Goal: Complete application form: Complete application form

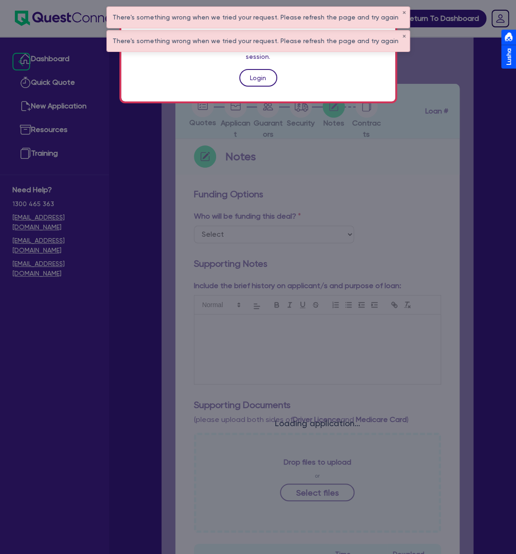
click at [265, 69] on link "Login" at bounding box center [258, 78] width 38 height 18
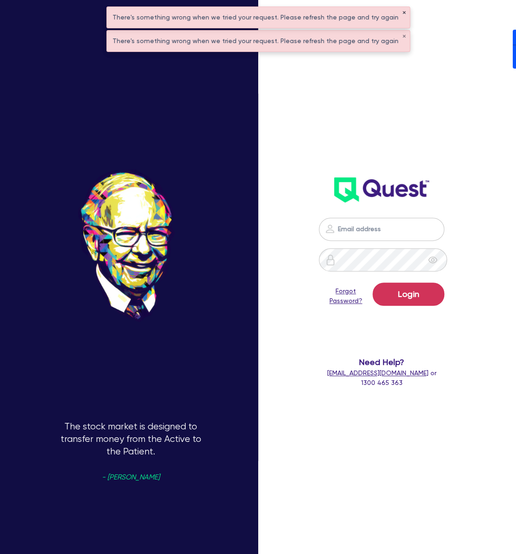
click at [402, 13] on button "✕" at bounding box center [404, 13] width 4 height 5
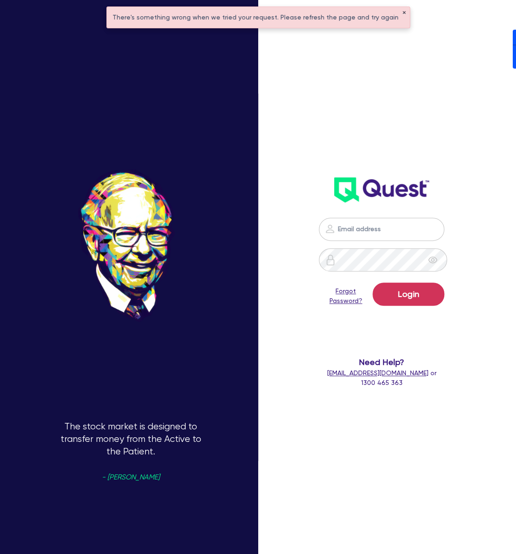
click at [402, 12] on button "✕" at bounding box center [404, 13] width 4 height 5
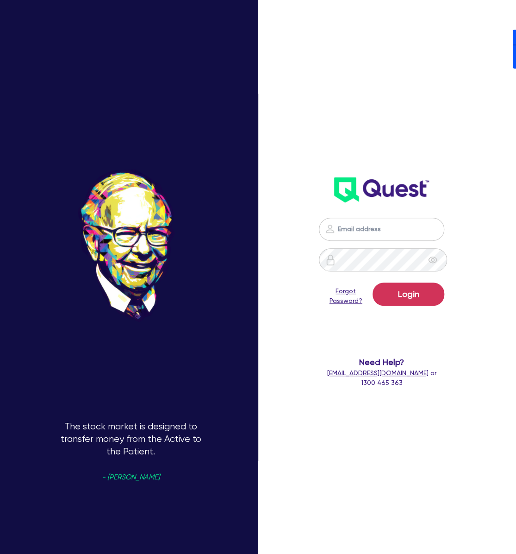
click at [382, 243] on nordpass-icon at bounding box center [382, 243] width 0 height 0
click at [0, 553] on nordpass-autofill-portal at bounding box center [0, 554] width 0 height 0
type input "[PERSON_NAME][EMAIL_ADDRESS][DOMAIN_NAME]"
click at [437, 293] on button "Login" at bounding box center [409, 294] width 72 height 23
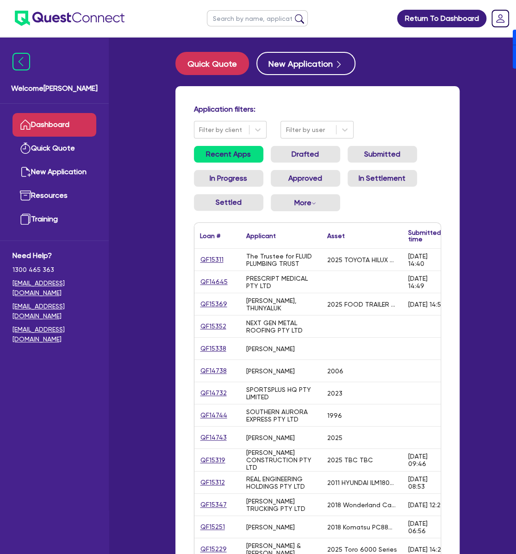
drag, startPoint x: 273, startPoint y: 17, endPoint x: 282, endPoint y: 19, distance: 9.0
click at [273, 17] on input "text" at bounding box center [257, 18] width 101 height 16
type input "PERKY"
click at [292, 14] on button "submit" at bounding box center [299, 20] width 15 height 13
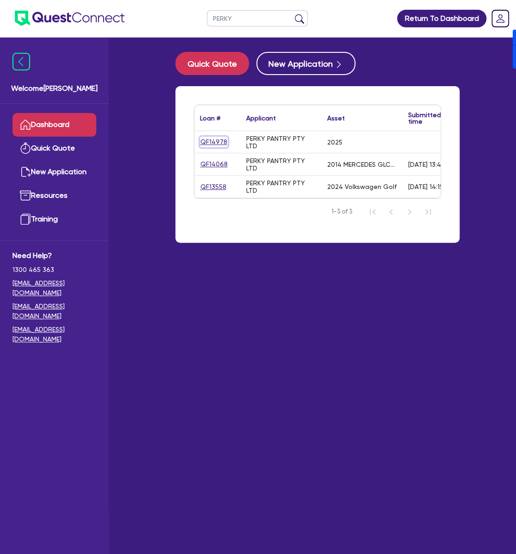
click at [207, 145] on link "QF14978" at bounding box center [214, 142] width 28 height 11
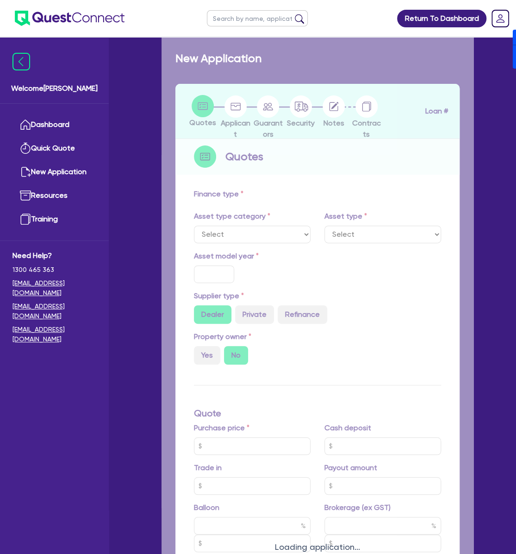
select select "CARS_AND_LIGHT_TRUCKS"
type input "2025"
radio input "true"
type input "239,990"
type input "100,000"
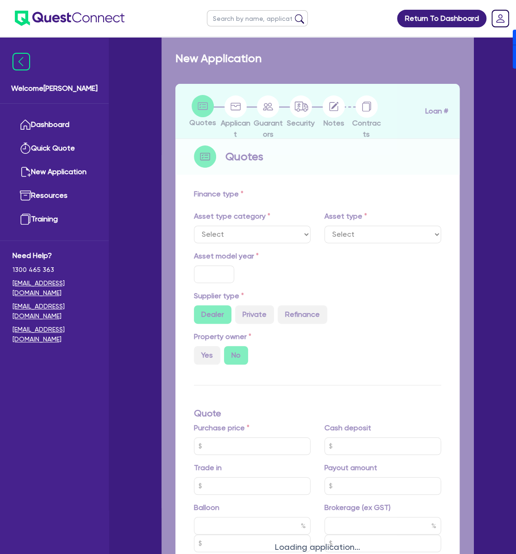
type input "40"
type input "95,996"
type input "8"
type input "11,357.16"
type input "8.49"
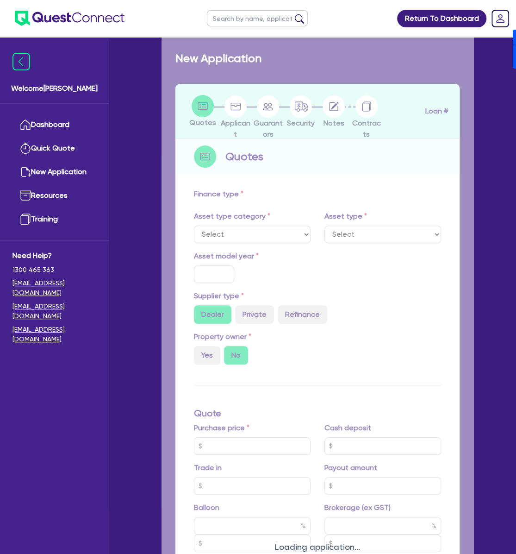
type input "1,200"
select select "PASSENGER_VEHICLES"
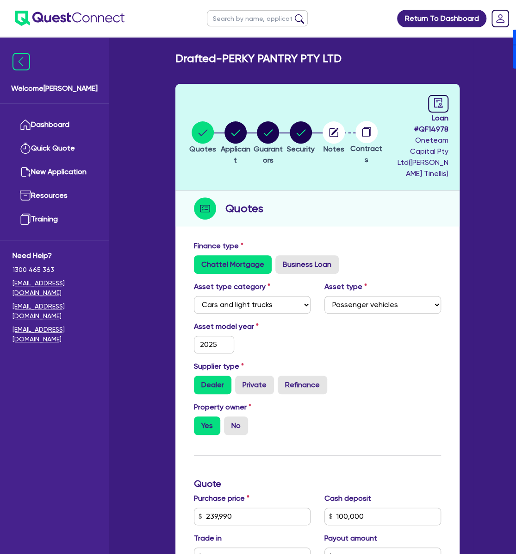
click at [319, 135] on li "Notes" at bounding box center [334, 137] width 33 height 32
click at [333, 130] on circle "button" at bounding box center [334, 132] width 22 height 22
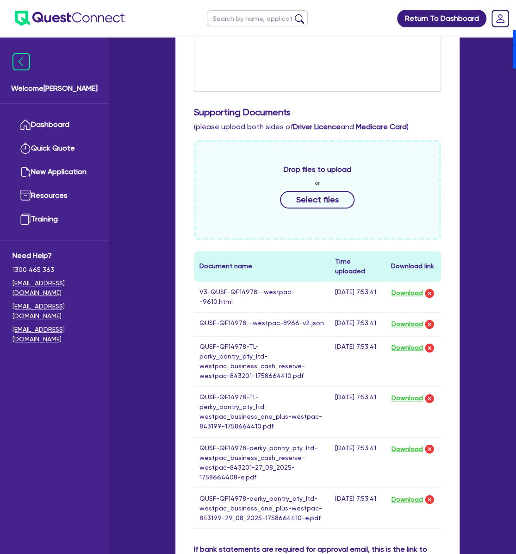
scroll to position [371, 0]
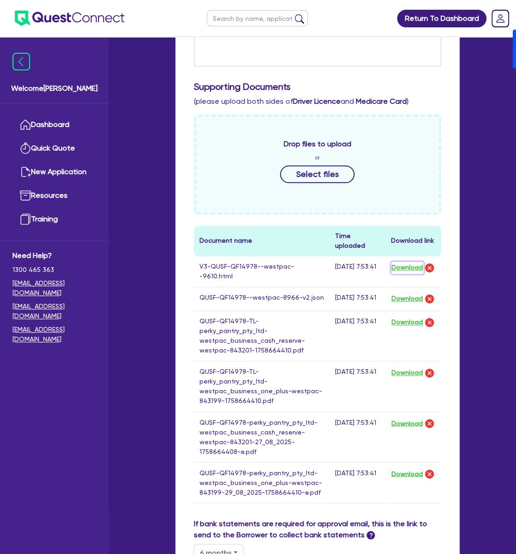
click at [405, 262] on button "Download" at bounding box center [407, 268] width 32 height 12
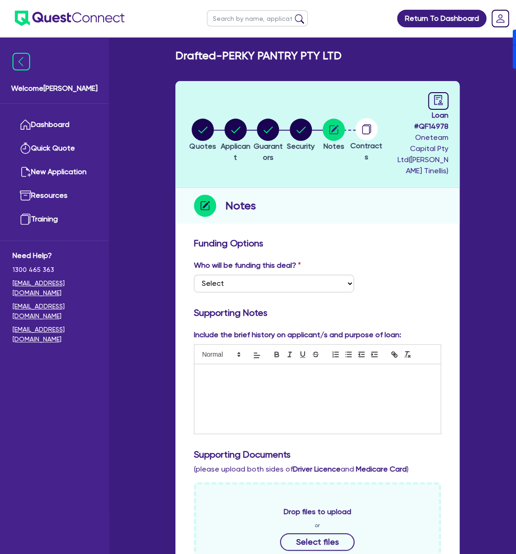
scroll to position [0, 0]
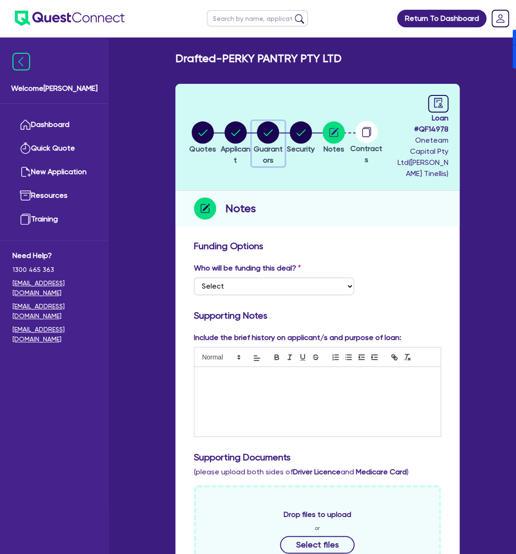
click at [267, 128] on circle "button" at bounding box center [268, 132] width 22 height 22
select select "MR"
select select "[GEOGRAPHIC_DATA]"
select select "MARRIED"
select select "CASH"
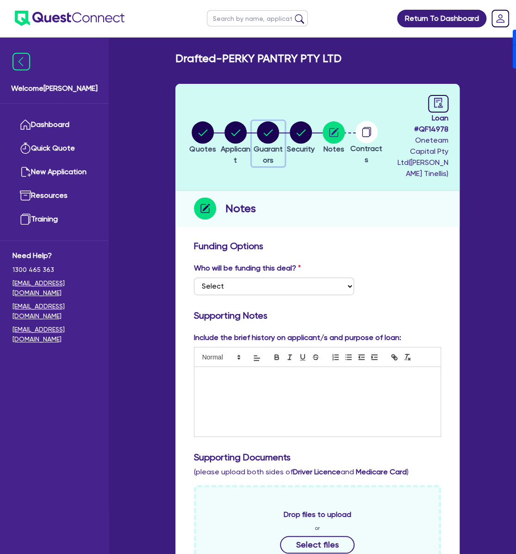
select select "PROPERTY"
select select "VEHICLE"
select select "EQUIPMENT"
select select "OTHER"
select select "HOUSEHOLD_PERSONAL"
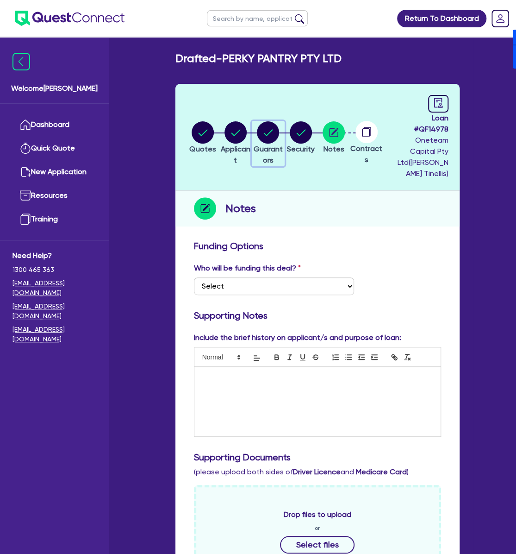
select select "MORTGAGE"
select select "VEHICLE_LOAN"
select select "MRS"
select select "[GEOGRAPHIC_DATA]"
select select "MARRIED"
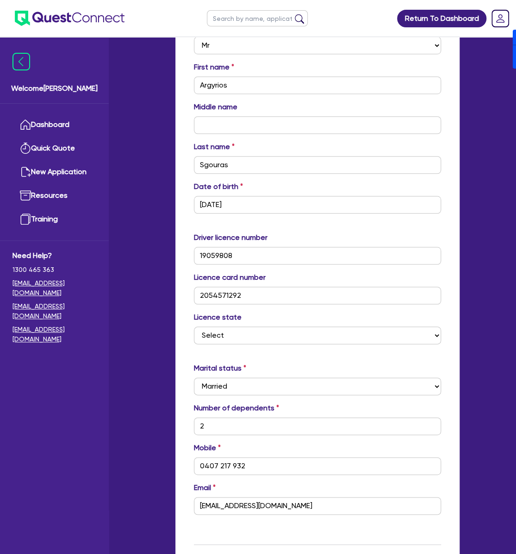
scroll to position [308, 0]
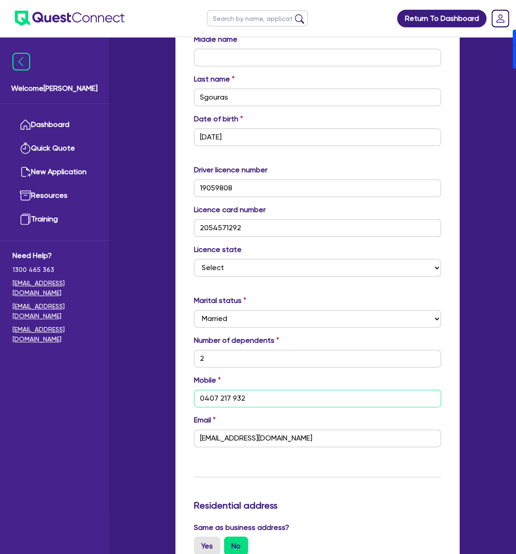
click at [274, 390] on input "0407 217 932" at bounding box center [317, 399] width 247 height 18
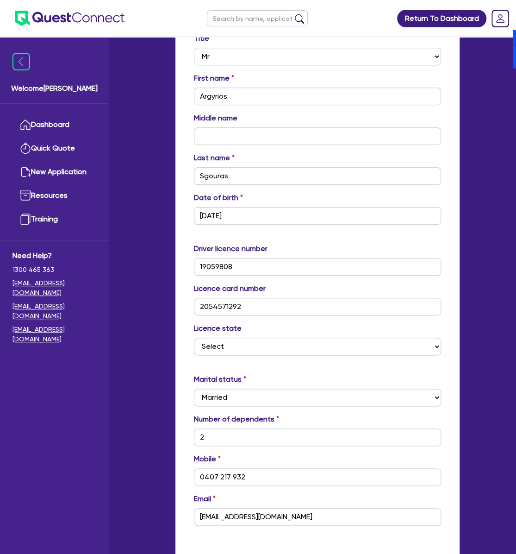
scroll to position [247, 0]
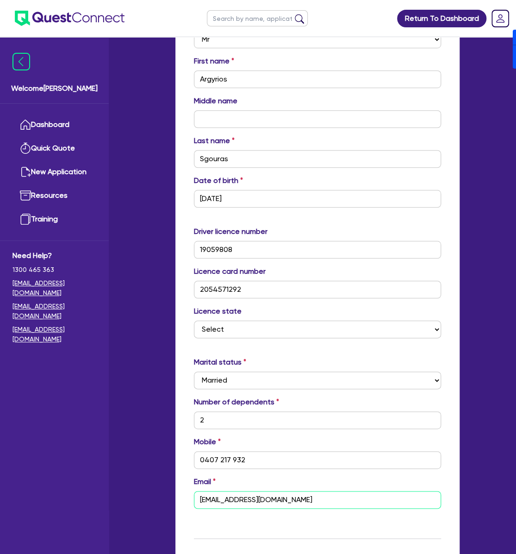
click at [326, 491] on input "[EMAIL_ADDRESS][DOMAIN_NAME]" at bounding box center [317, 500] width 247 height 18
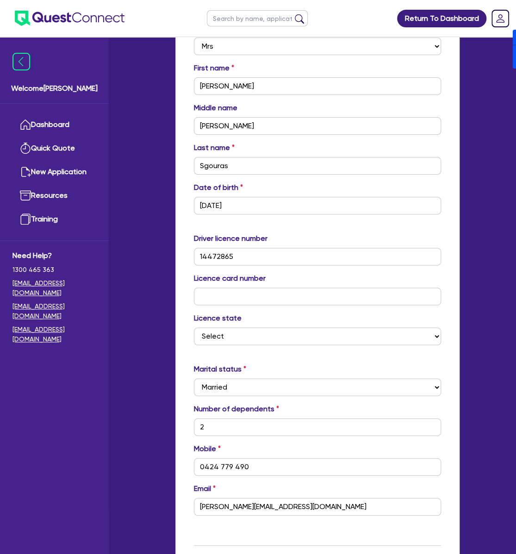
scroll to position [1544, 0]
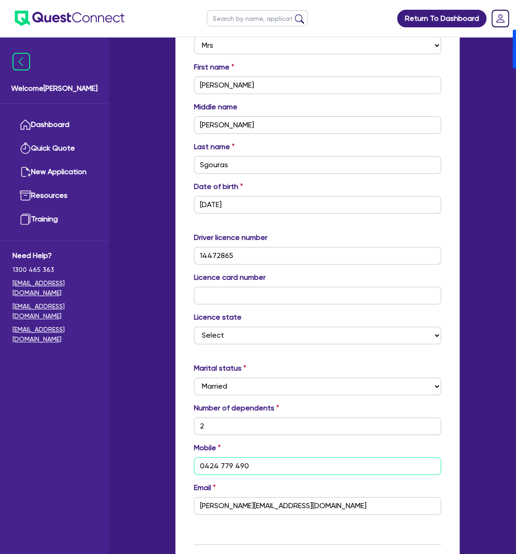
click at [267, 457] on input "0424 779 490" at bounding box center [317, 466] width 247 height 18
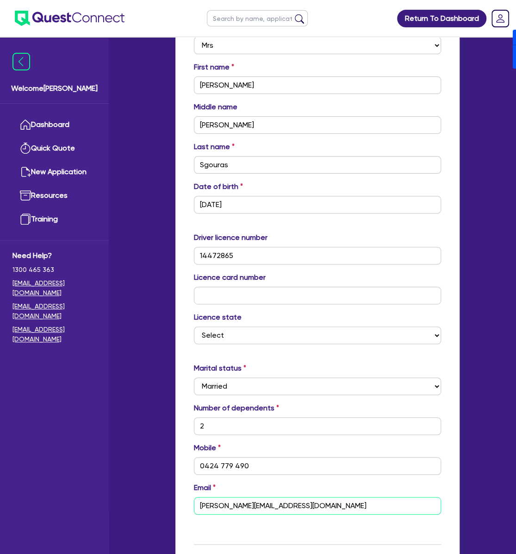
click at [315, 497] on input "[PERSON_NAME][EMAIL_ADDRESS][DOMAIN_NAME]" at bounding box center [317, 506] width 247 height 18
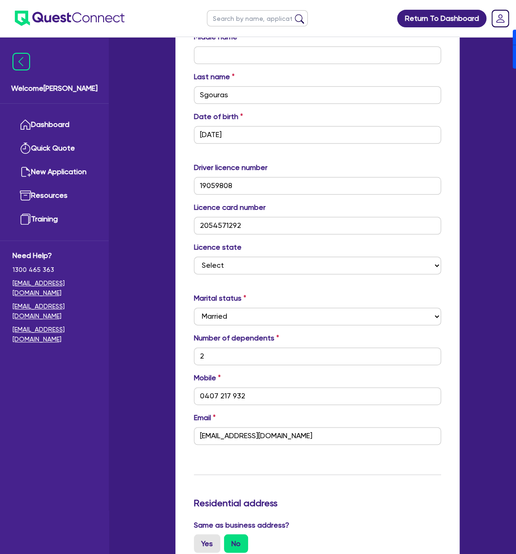
scroll to position [308, 0]
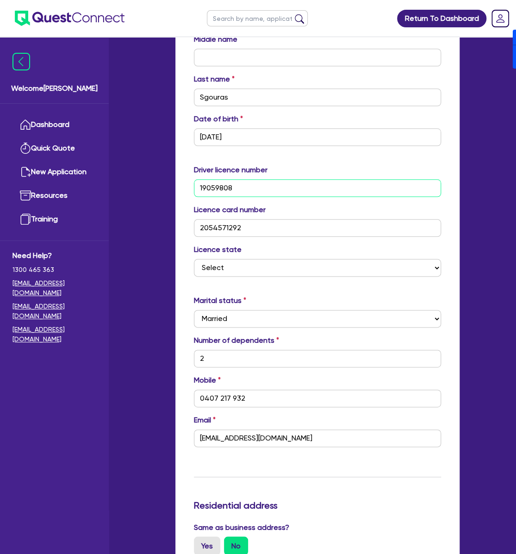
click at [270, 179] on input "19059808" at bounding box center [317, 188] width 247 height 18
click at [270, 220] on input "2054571292" at bounding box center [317, 228] width 247 height 18
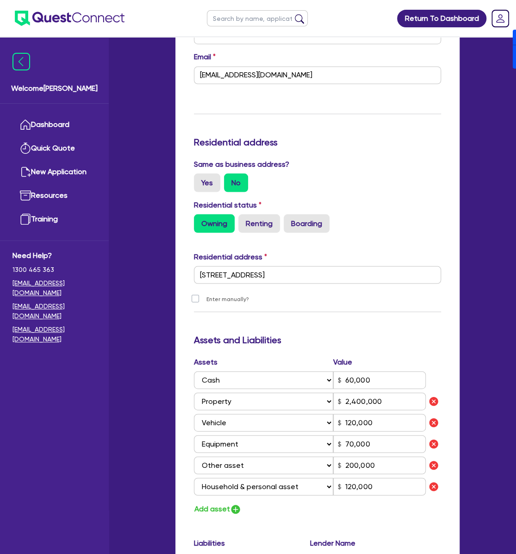
scroll to position [679, 0]
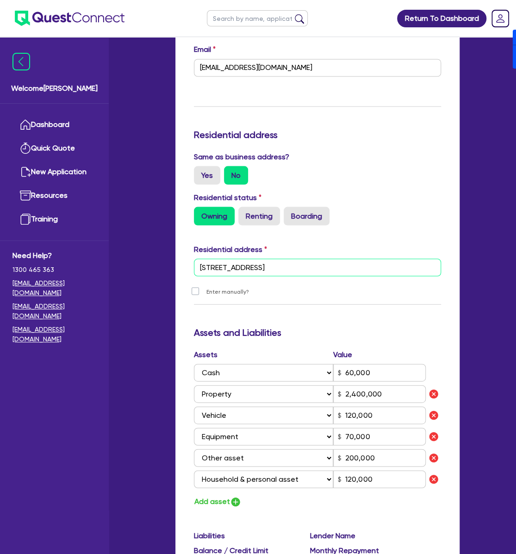
click at [334, 258] on input "[STREET_ADDRESS]" at bounding box center [317, 267] width 247 height 18
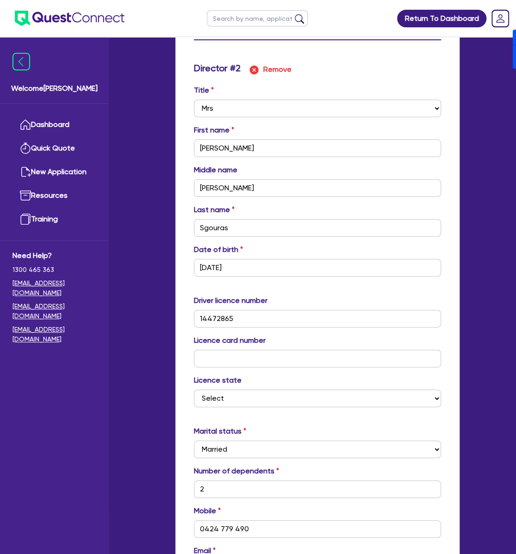
scroll to position [1482, 0]
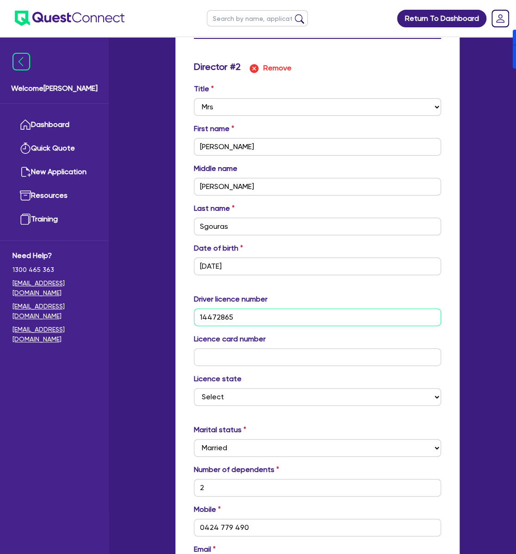
click at [258, 308] on input "14472865" at bounding box center [317, 317] width 247 height 18
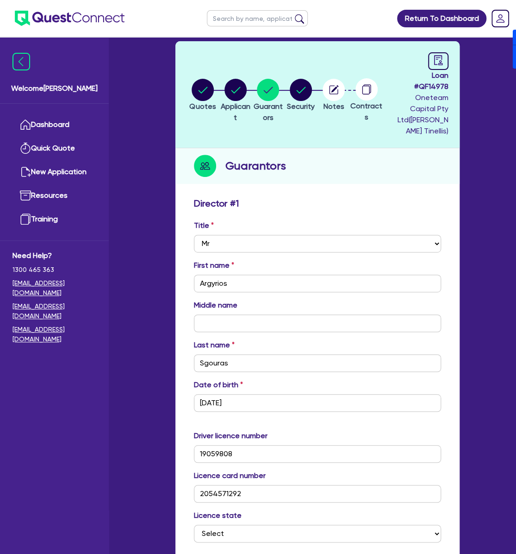
scroll to position [0, 0]
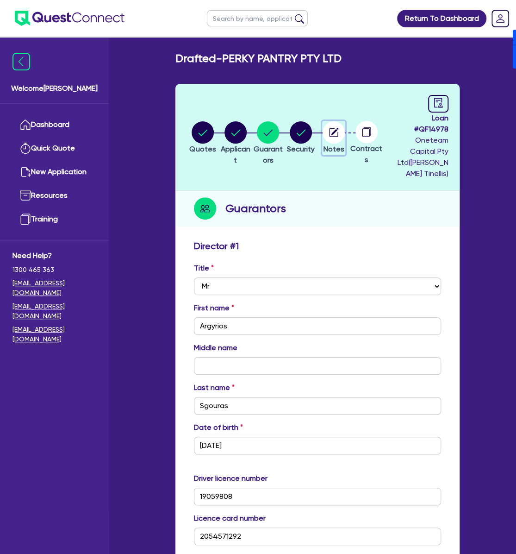
click at [336, 128] on circle "button" at bounding box center [334, 132] width 22 height 22
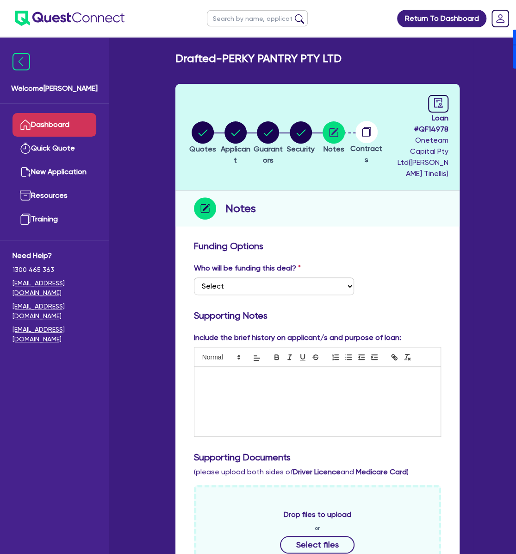
click at [70, 124] on link "Dashboard" at bounding box center [55, 125] width 84 height 24
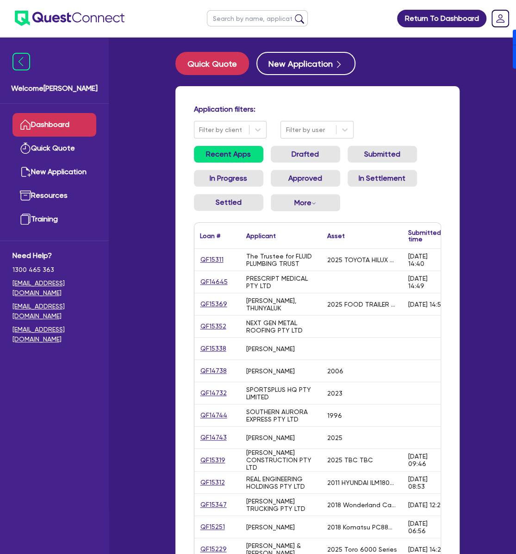
click at [245, 13] on input "text" at bounding box center [257, 18] width 101 height 16
type input "PERKY"
click at [292, 14] on button "submit" at bounding box center [299, 20] width 15 height 13
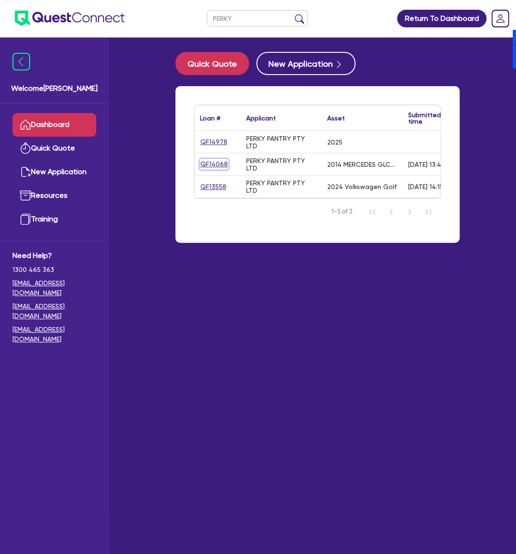
click at [212, 166] on link "QF14068" at bounding box center [214, 164] width 28 height 11
select select "CARS_AND_LIGHT_TRUCKS"
select select "PASSENGER_VEHICLES"
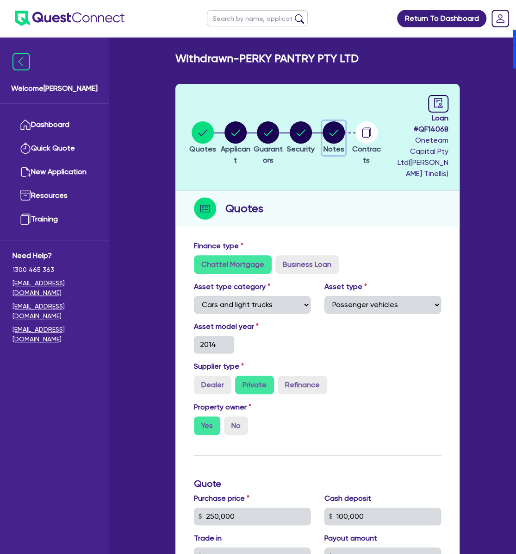
click at [333, 124] on circle "button" at bounding box center [334, 132] width 22 height 22
select select "Other"
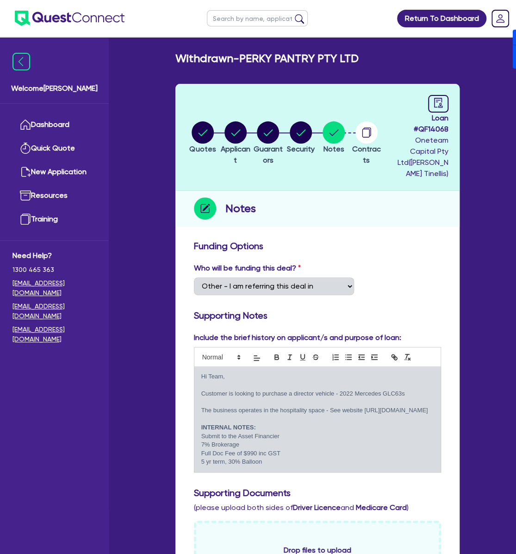
drag, startPoint x: 283, startPoint y: 403, endPoint x: 202, endPoint y: 407, distance: 80.7
click at [202, 407] on p "The business operates in the hospitality space - See website [URL][DOMAIN_NAME]" at bounding box center [317, 410] width 232 height 8
copy p "[URL][DOMAIN_NAME]"
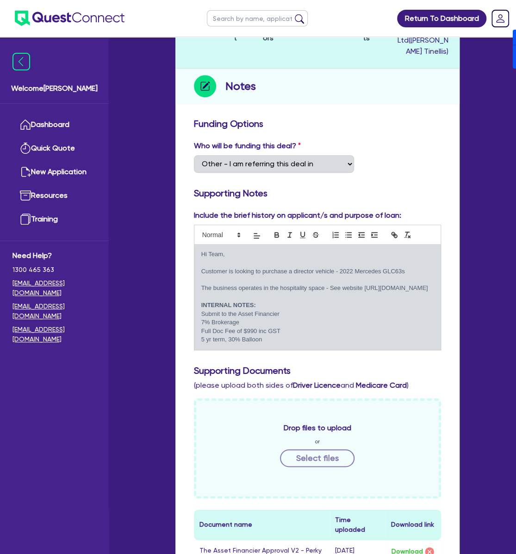
scroll to position [123, 0]
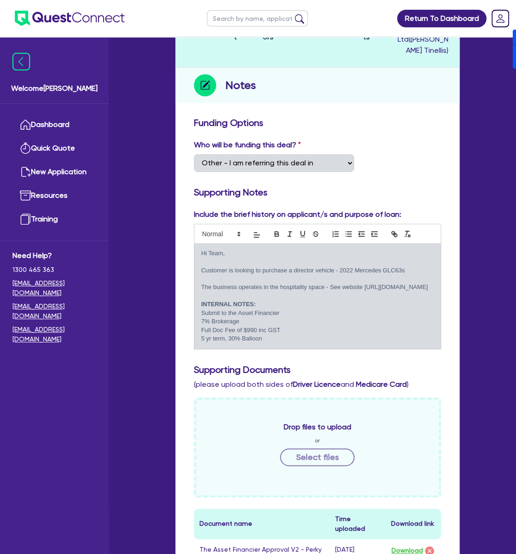
click at [302, 292] on p at bounding box center [317, 296] width 232 height 8
drag, startPoint x: 281, startPoint y: 285, endPoint x: 191, endPoint y: 240, distance: 100.9
click at [191, 240] on div "Include the brief history on applicant/s and purpose of loan: Hi Team, Customer…" at bounding box center [317, 279] width 261 height 140
copy div "Hi Team, Customer is looking to purchase a director vehicle - 2022 Mercedes GLC…"
click at [318, 295] on p at bounding box center [317, 296] width 232 height 8
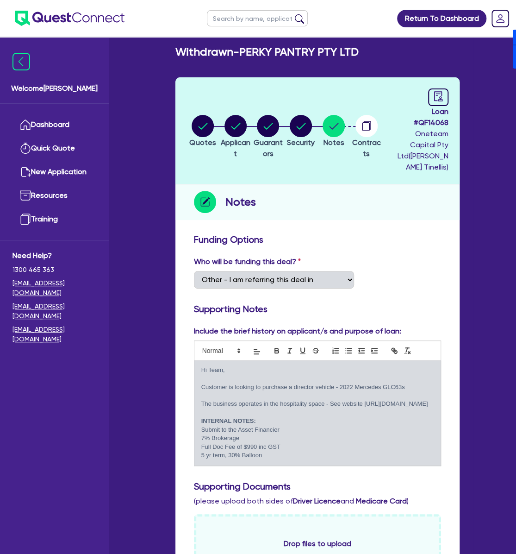
scroll to position [0, 0]
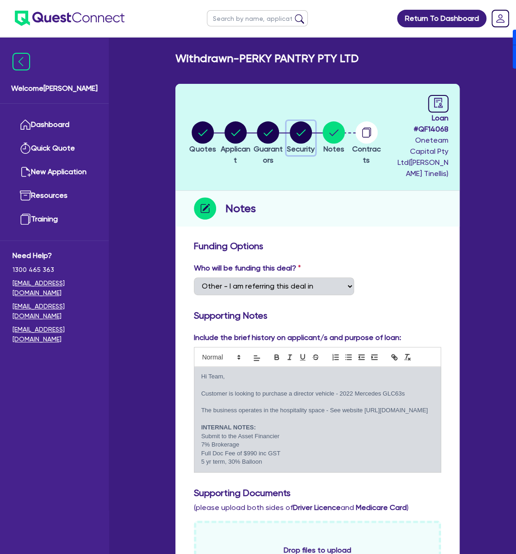
click at [309, 130] on circle "button" at bounding box center [301, 132] width 22 height 22
select select "CARS_AND_LIGHT_TRUCKS"
select select "PASSENGER_VEHICLES"
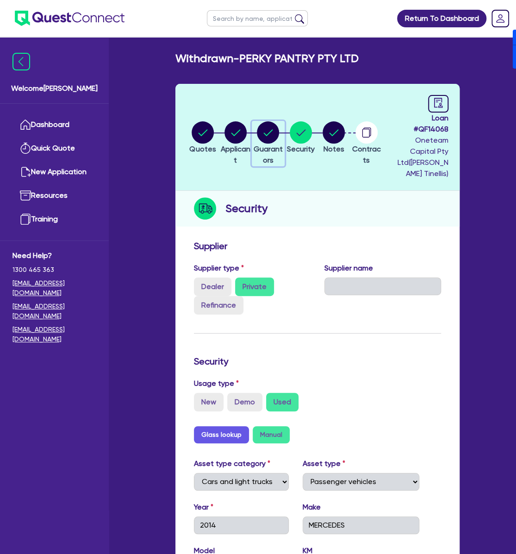
click at [274, 122] on circle "button" at bounding box center [268, 132] width 22 height 22
select select "MR"
select select "[GEOGRAPHIC_DATA]"
select select "MARRIED"
select select "CASH"
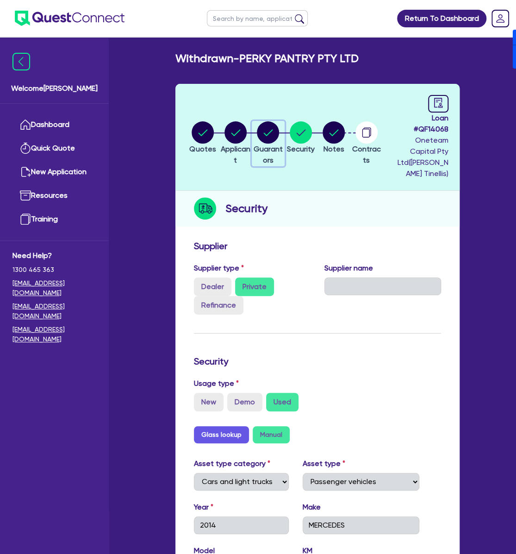
select select "PROPERTY"
select select "VEHICLE"
select select "EQUIPMENT"
select select "OTHER"
select select "HOUSEHOLD_PERSONAL"
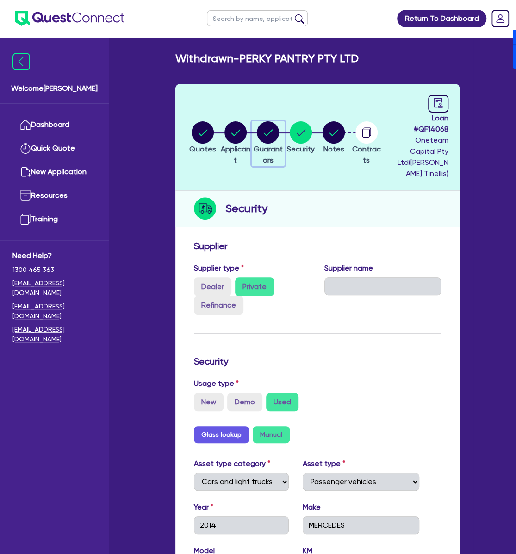
select select "MORTGAGE"
select select "VEHICLE_LOAN"
select select "MRS"
select select "[GEOGRAPHIC_DATA]"
select select "MARRIED"
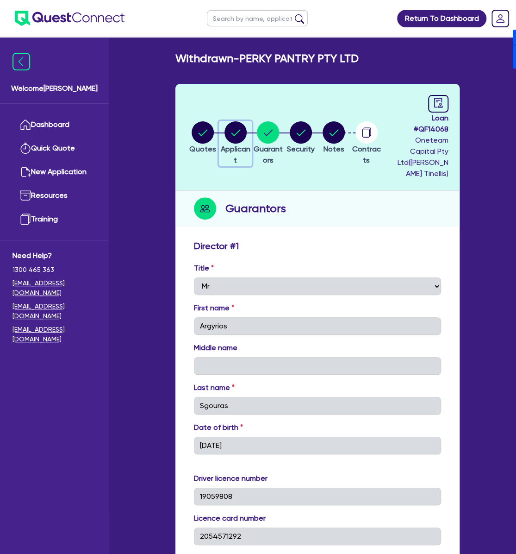
click at [236, 130] on circle "button" at bounding box center [236, 132] width 22 height 22
select select "COMPANY"
select select "ACCOMODATION_FOOD"
select select "CAFES"
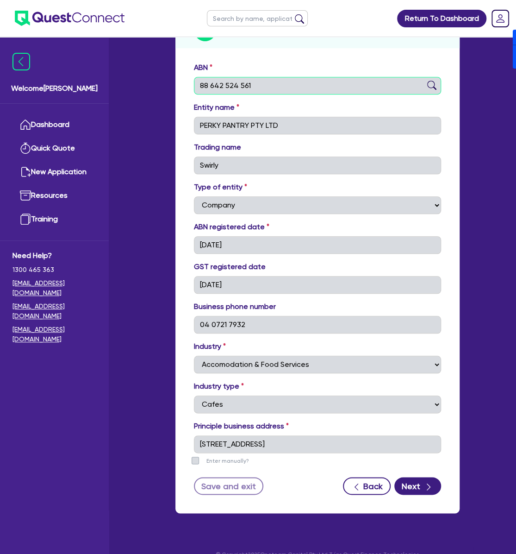
scroll to position [182, 0]
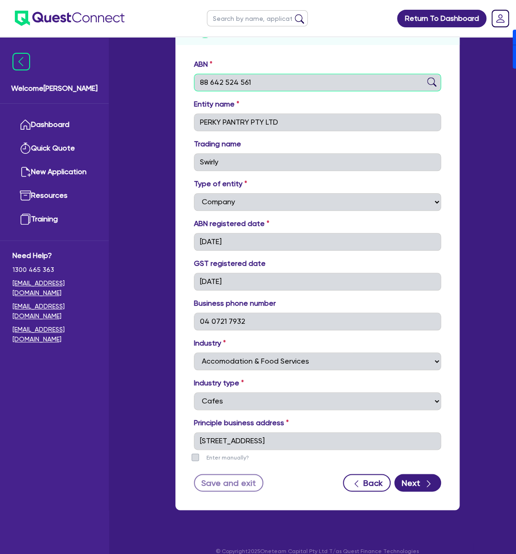
drag, startPoint x: 200, startPoint y: 130, endPoint x: 263, endPoint y: 221, distance: 110.2
click at [263, 221] on form "ABN 88 642 524 561 Entity name PERKY PANTRY PTY LTD Trading name Swirly Type of…" at bounding box center [317, 275] width 247 height 433
click at [256, 86] on div "ABN 88 642 524 561" at bounding box center [317, 79] width 261 height 40
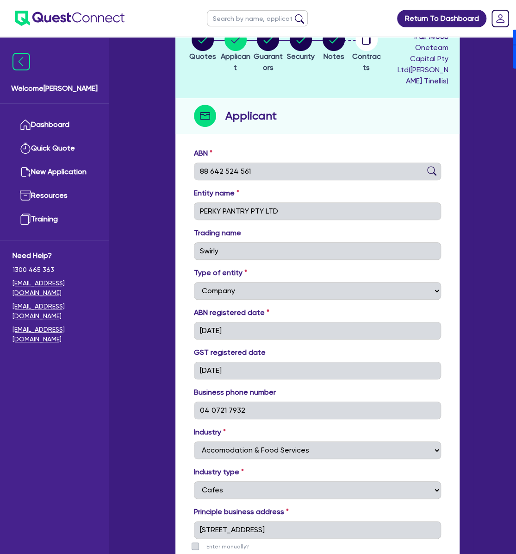
scroll to position [0, 0]
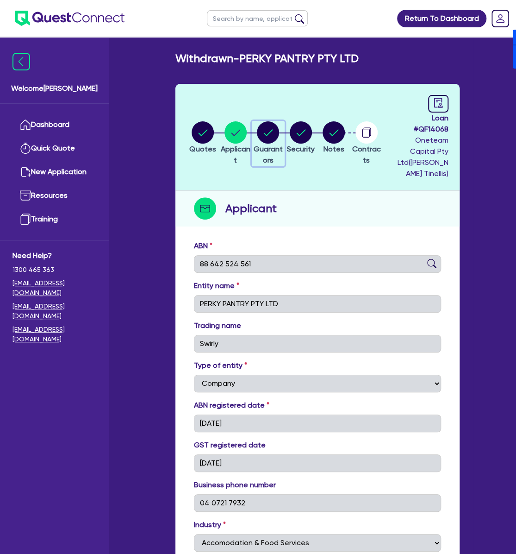
click at [274, 124] on circle "button" at bounding box center [268, 132] width 22 height 22
select select "MR"
select select "[GEOGRAPHIC_DATA]"
select select "MARRIED"
select select "CASH"
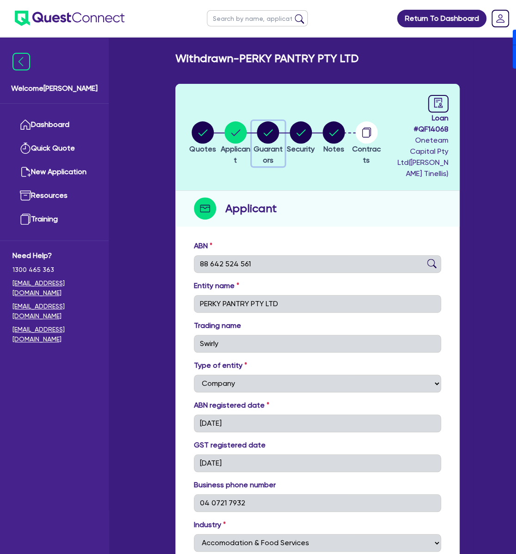
select select "PROPERTY"
select select "VEHICLE"
select select "EQUIPMENT"
select select "OTHER"
select select "HOUSEHOLD_PERSONAL"
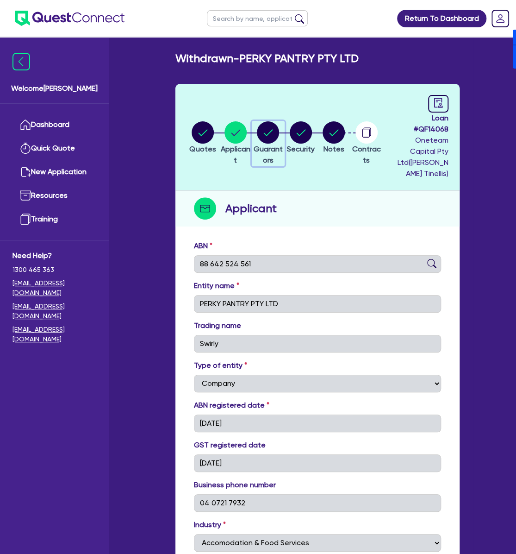
select select "MORTGAGE"
select select "VEHICLE_LOAN"
select select "MRS"
select select "[GEOGRAPHIC_DATA]"
select select "MARRIED"
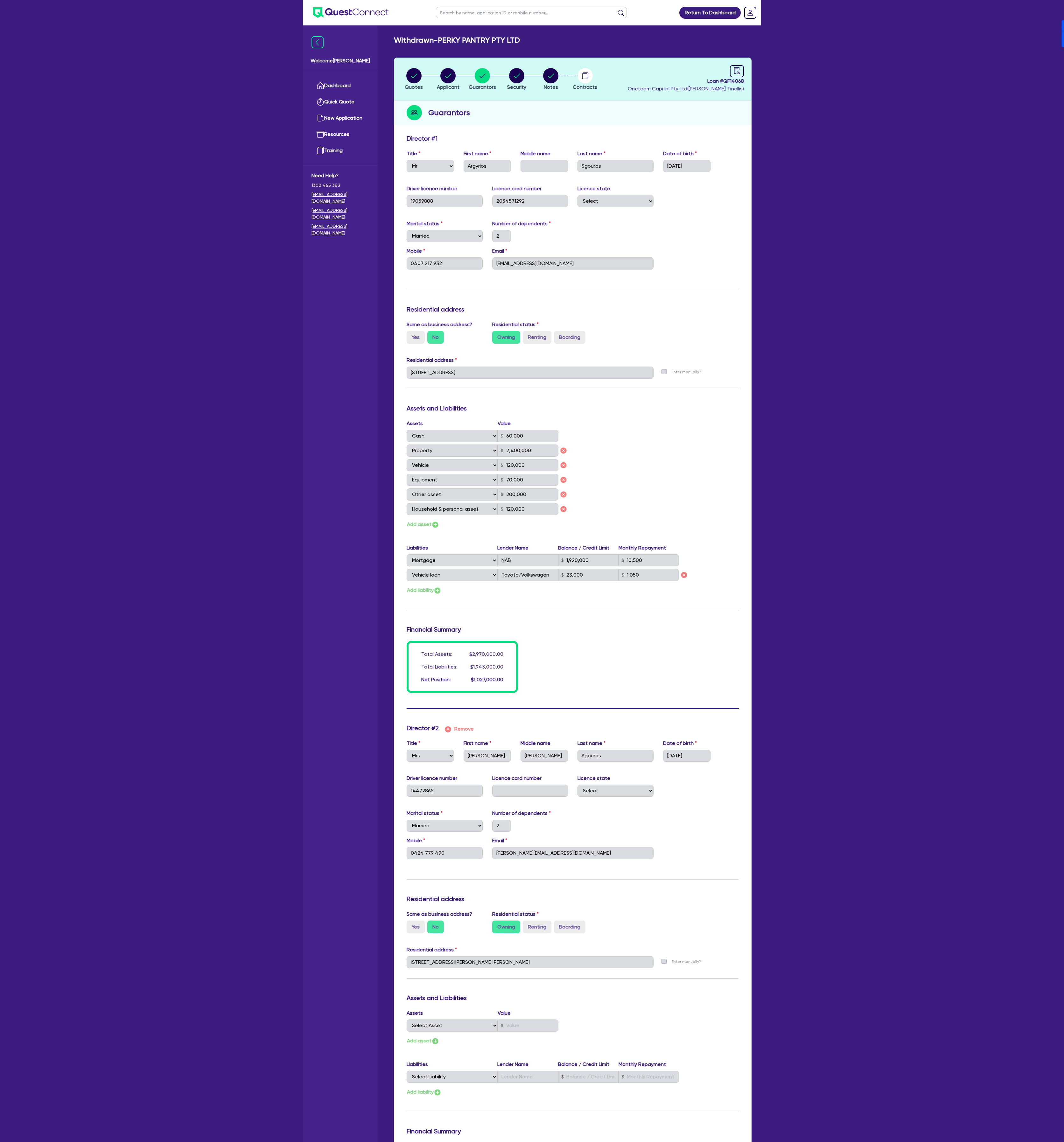
click at [354, 13] on input "text" at bounding box center [532, 12] width 191 height 11
type input "PERKY"
click button "submit" at bounding box center [621, 14] width 10 height 9
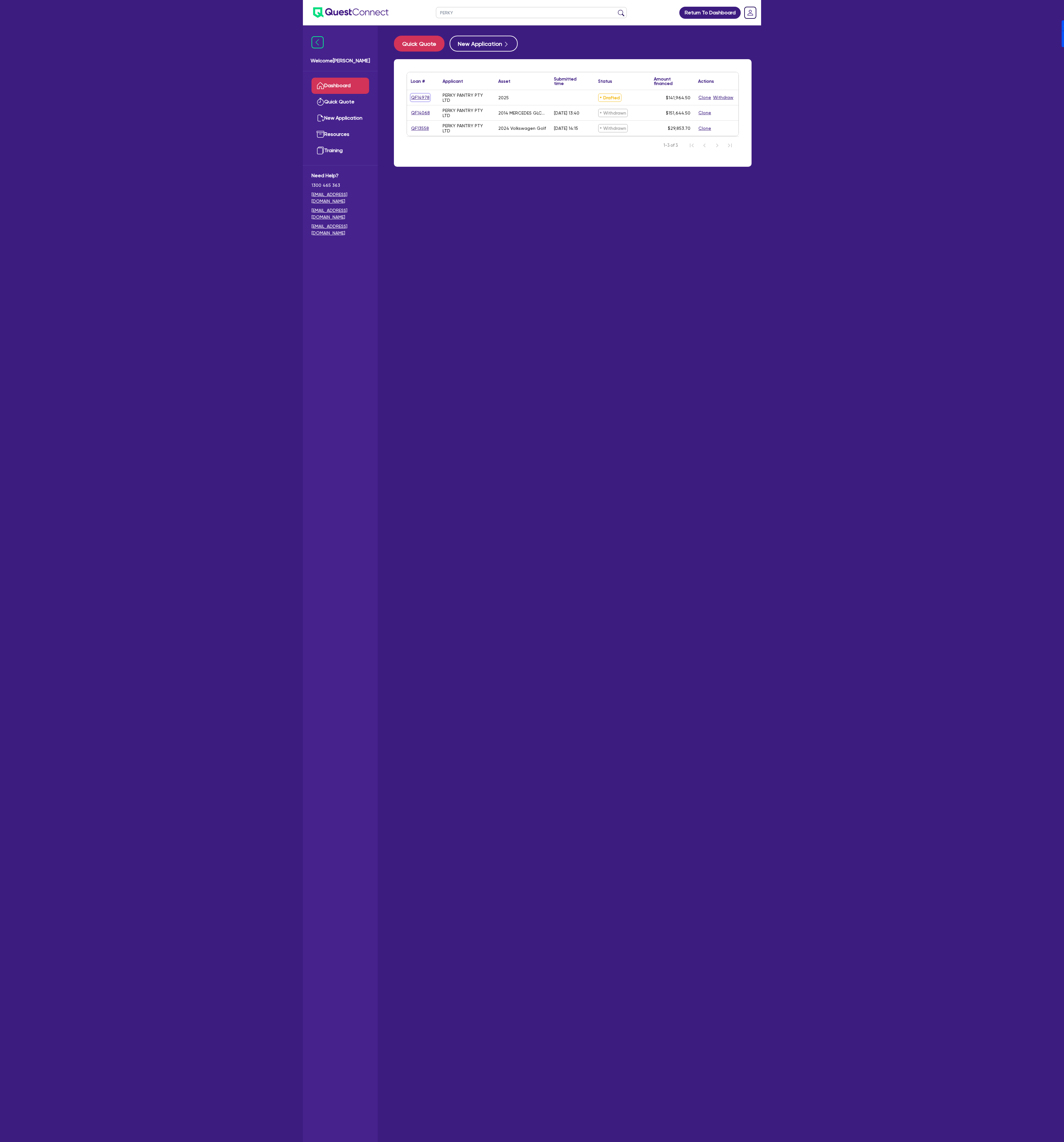
click at [354, 96] on link "QF14978" at bounding box center [420, 98] width 19 height 8
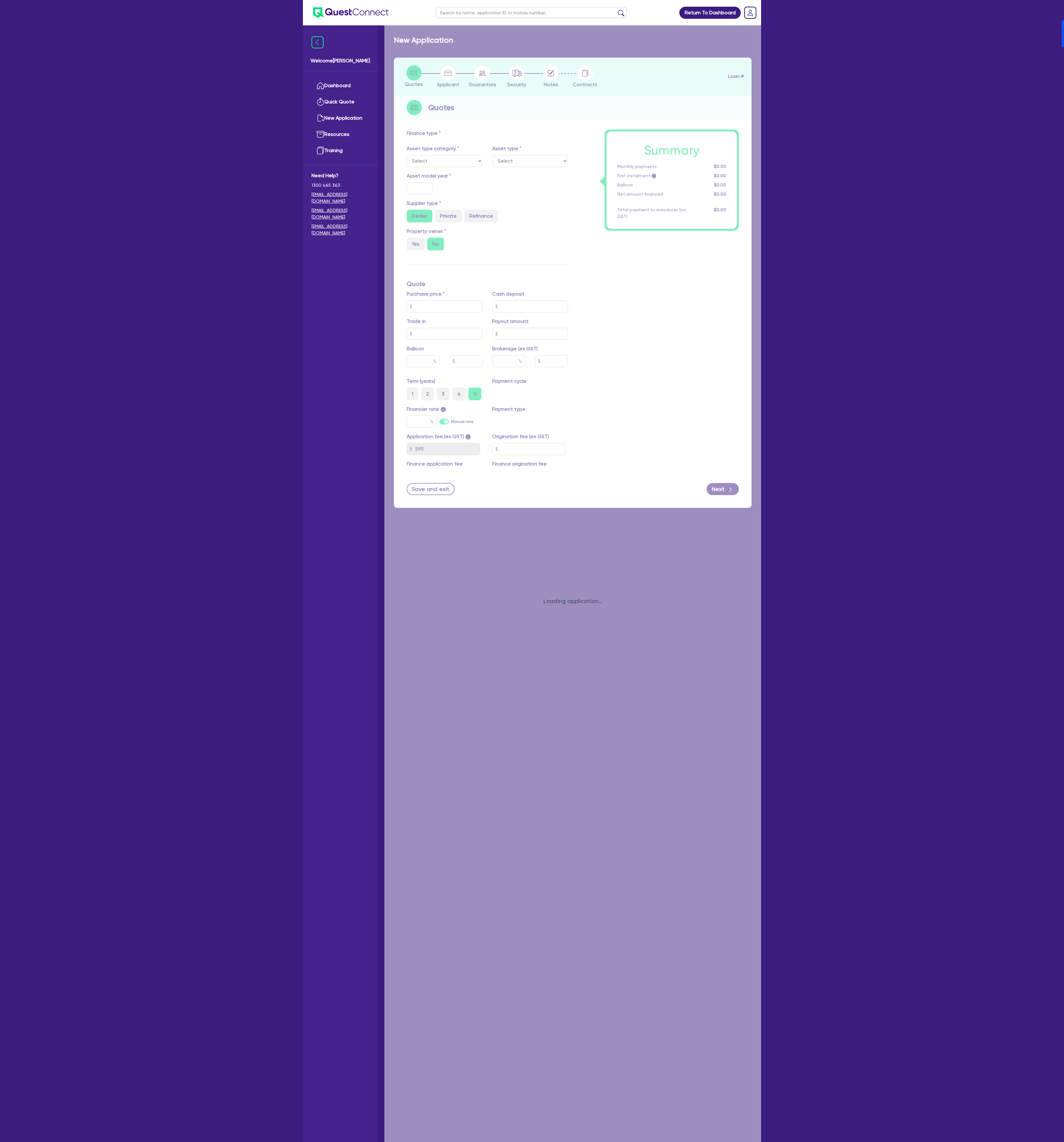
select select "CARS_AND_LIGHT_TRUCKS"
type input "2025"
radio input "true"
type input "239,990"
type input "100,000"
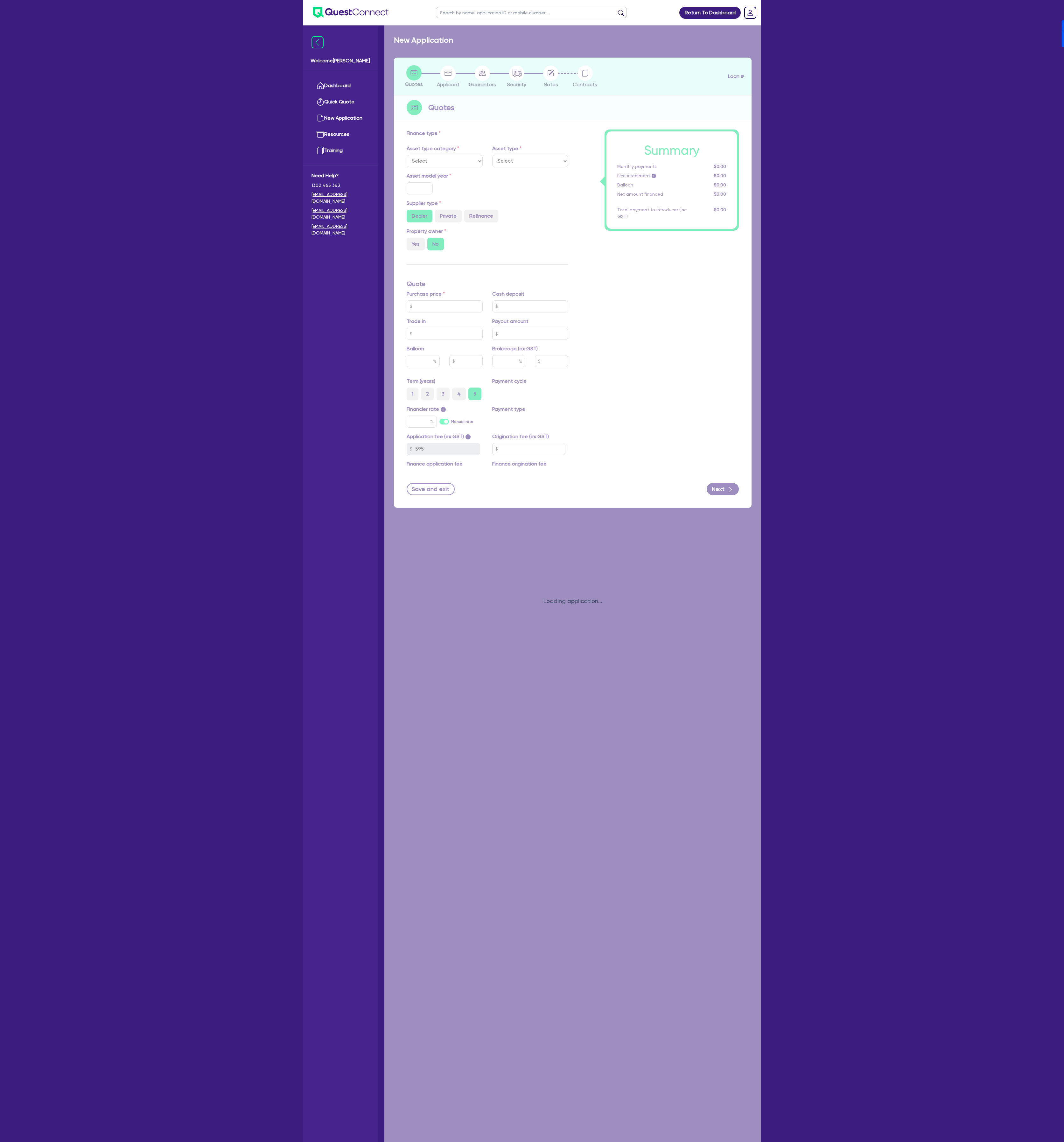
type input "40"
type input "95,996"
type input "8"
type input "11,357.16"
type input "8.49"
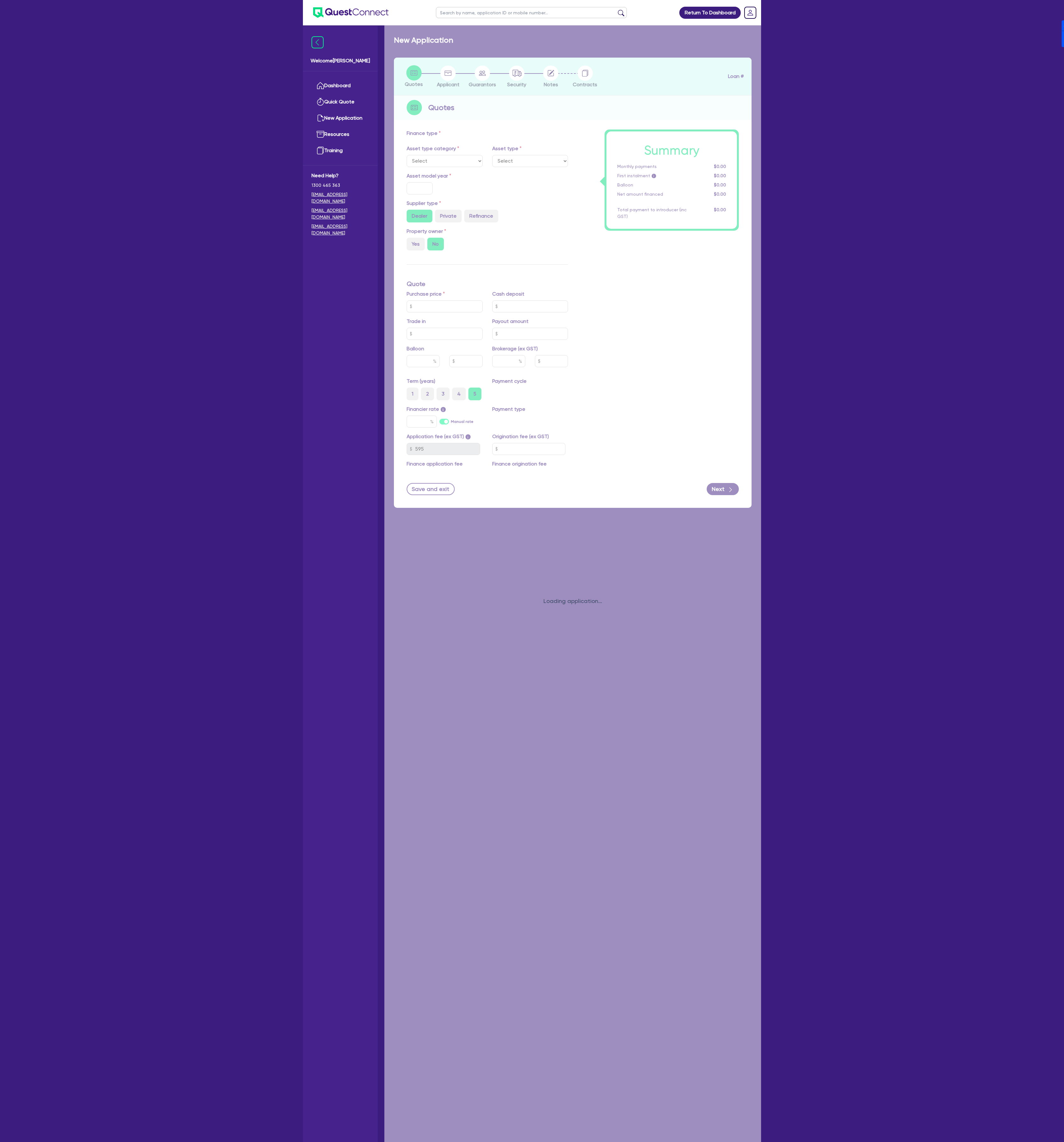
type input "1,200"
select select "PASSENGER_VEHICLES"
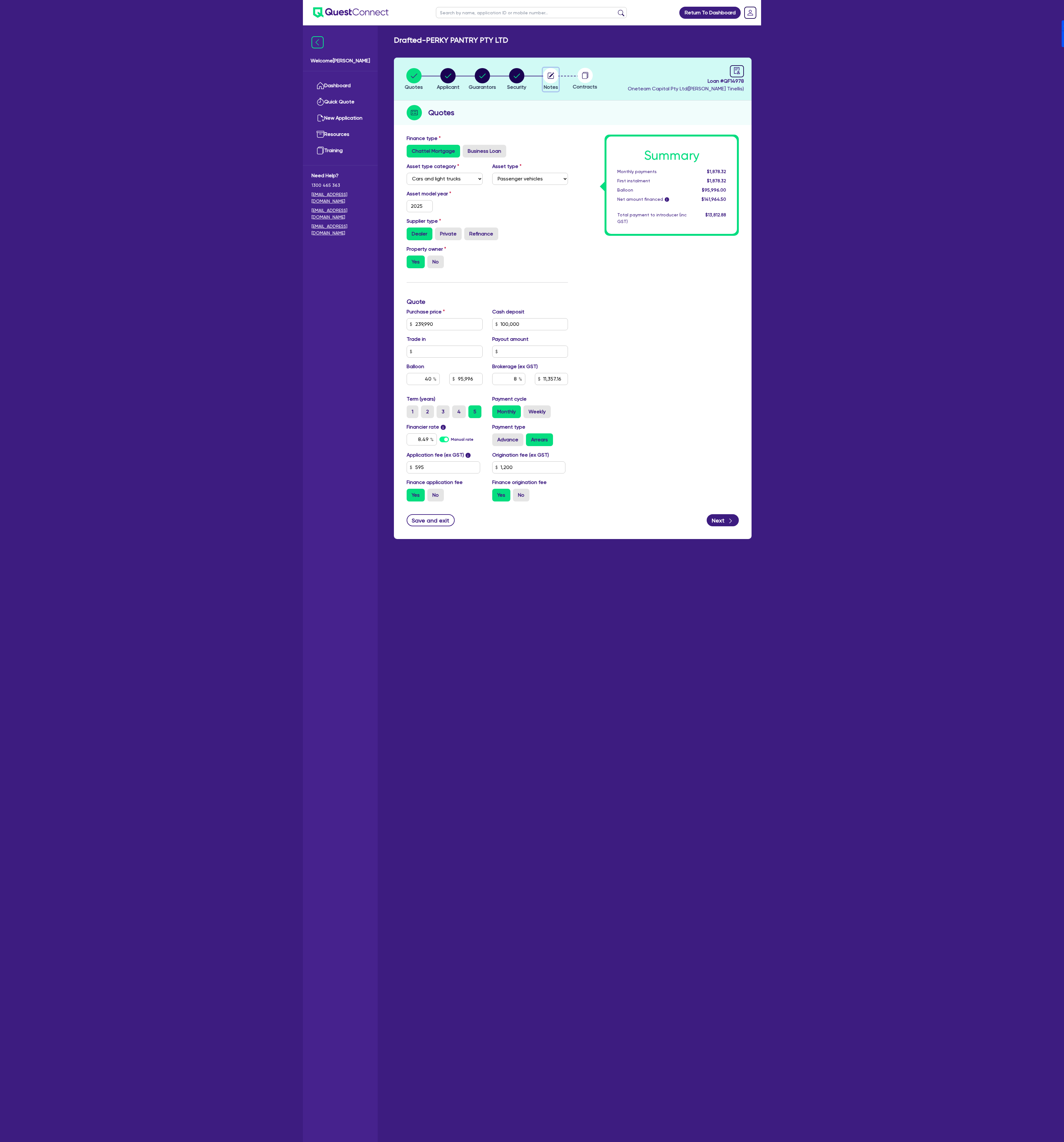
click at [354, 79] on circle "button" at bounding box center [551, 76] width 15 height 15
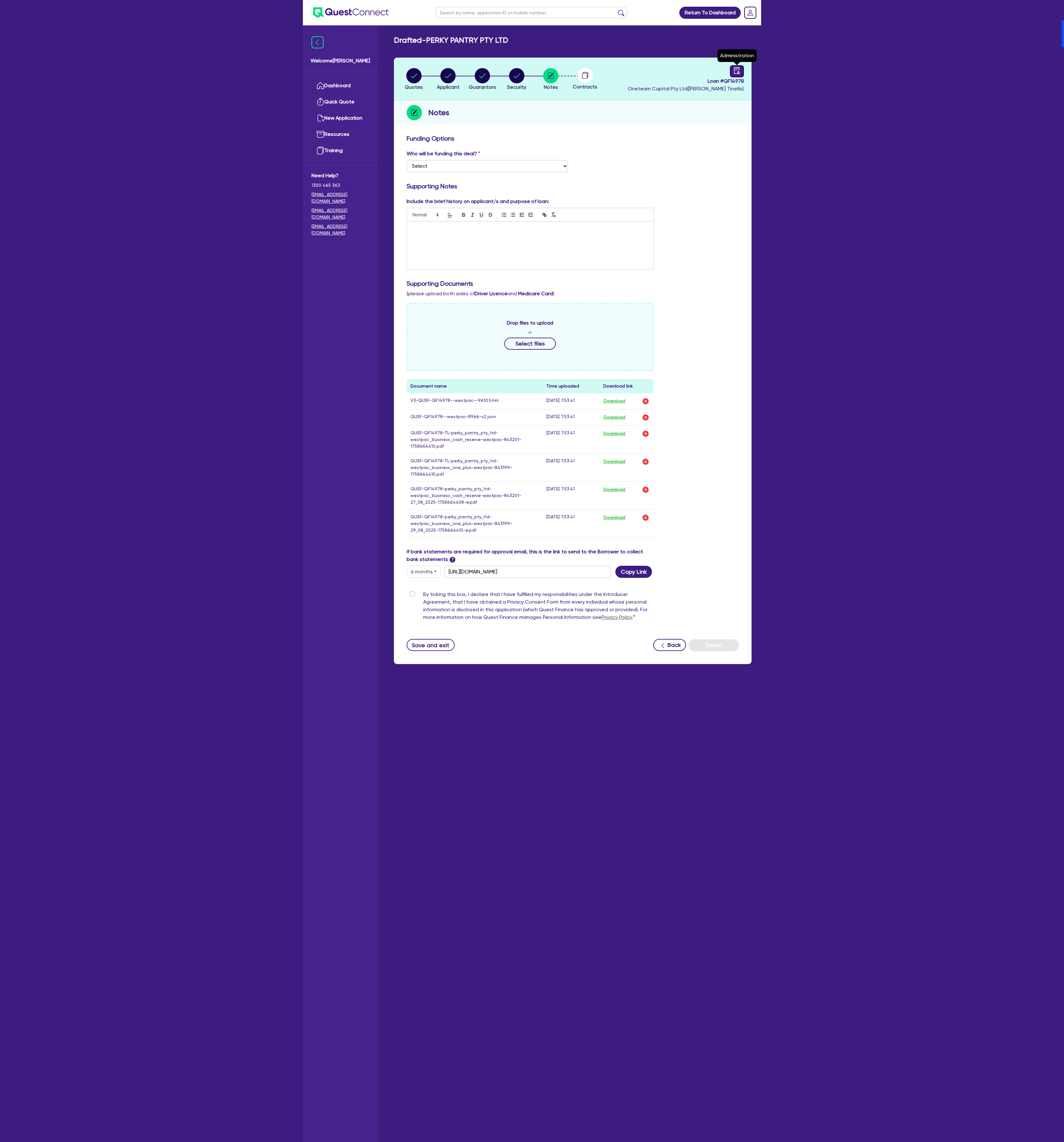
click at [354, 70] on icon "audit" at bounding box center [737, 71] width 7 height 7
select select "DRAFTED_NEW"
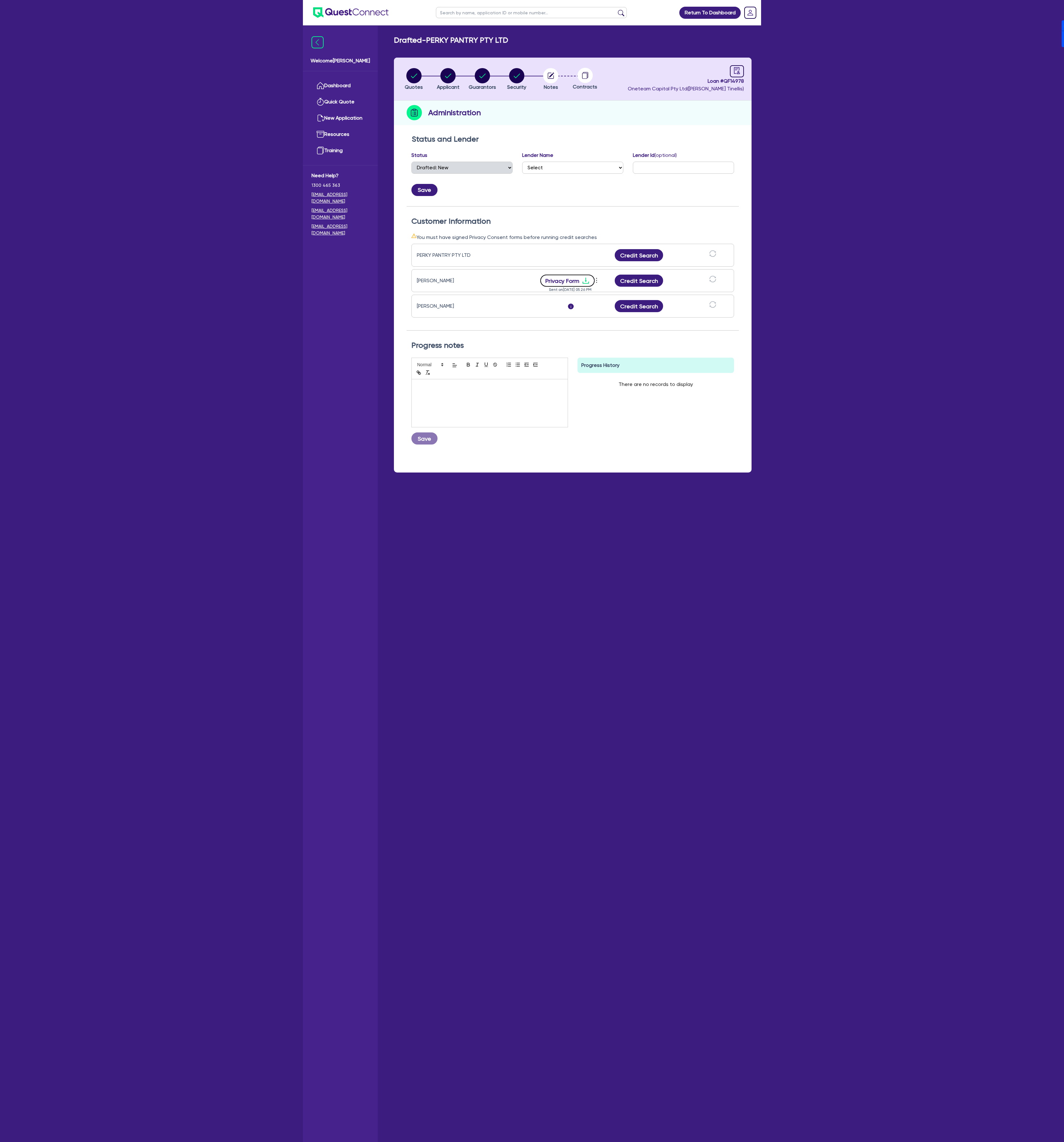
click at [354, 282] on icon "download" at bounding box center [585, 280] width 8 height 8
click at [354, 254] on button "Credit Search" at bounding box center [639, 256] width 48 height 12
click at [354, 284] on button "Credit Search" at bounding box center [639, 281] width 48 height 12
click at [354, 312] on button "Credit Search" at bounding box center [639, 306] width 48 height 12
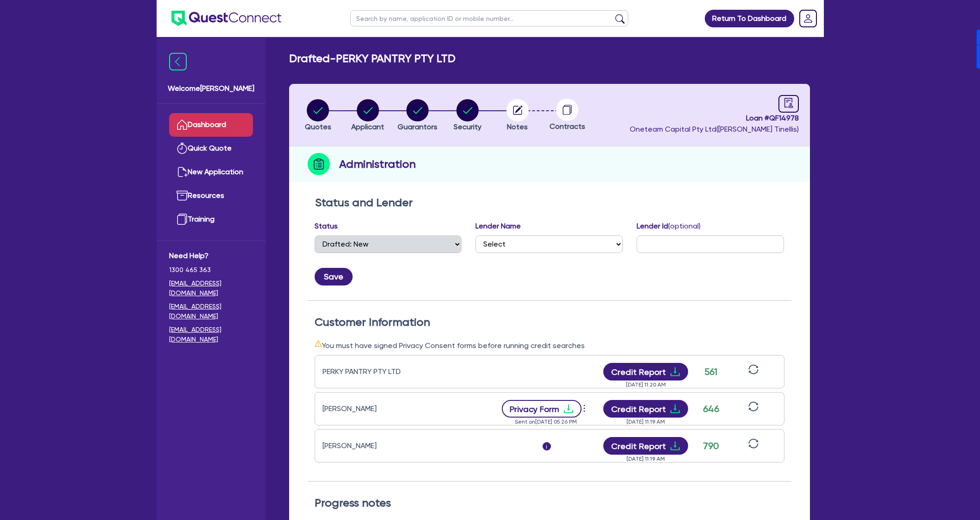
click at [208, 123] on link "Dashboard" at bounding box center [211, 125] width 84 height 24
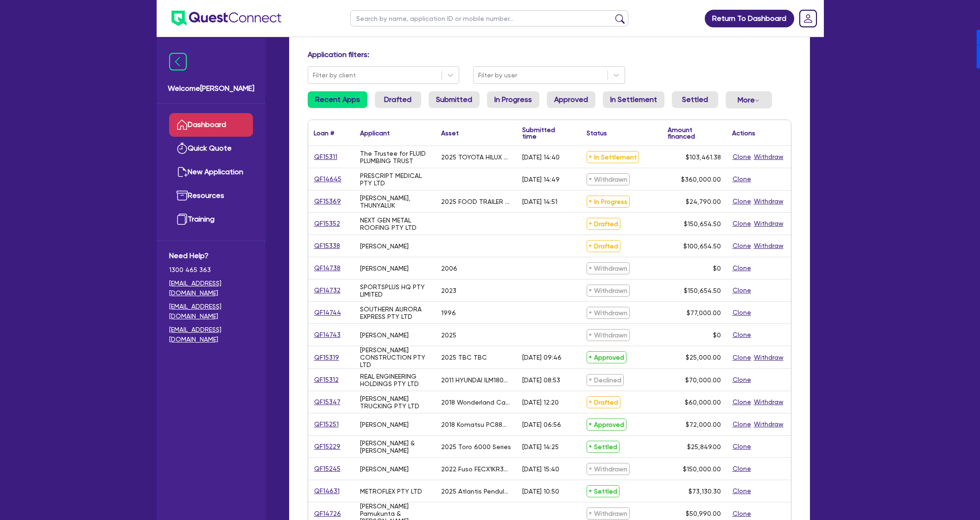
scroll to position [57, 0]
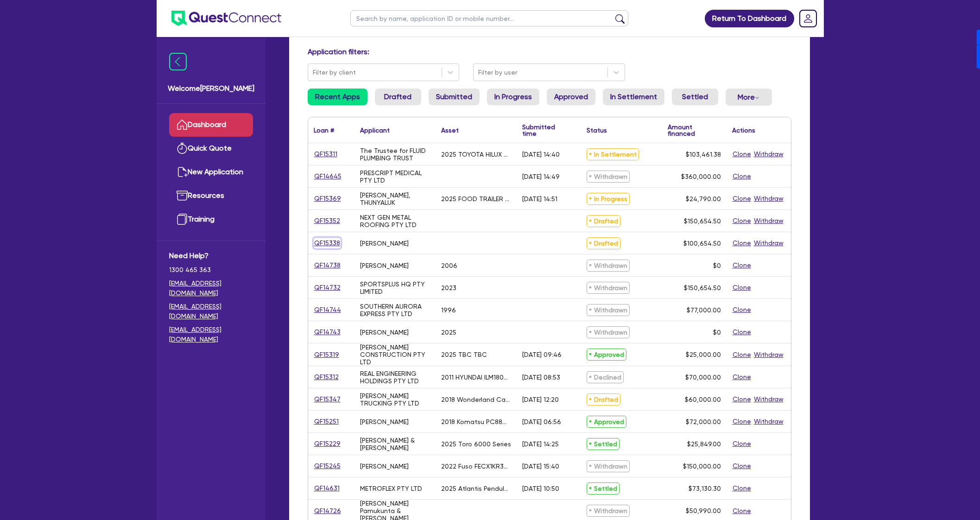
click at [327, 240] on link "QF15338" at bounding box center [327, 243] width 27 height 11
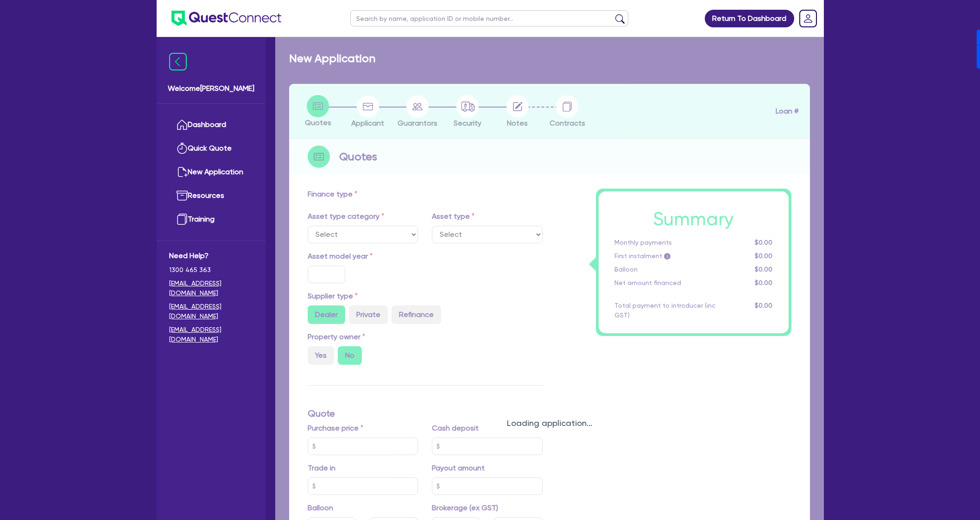
type input "100,000"
type input "4"
type input "4,026.18"
type input "17"
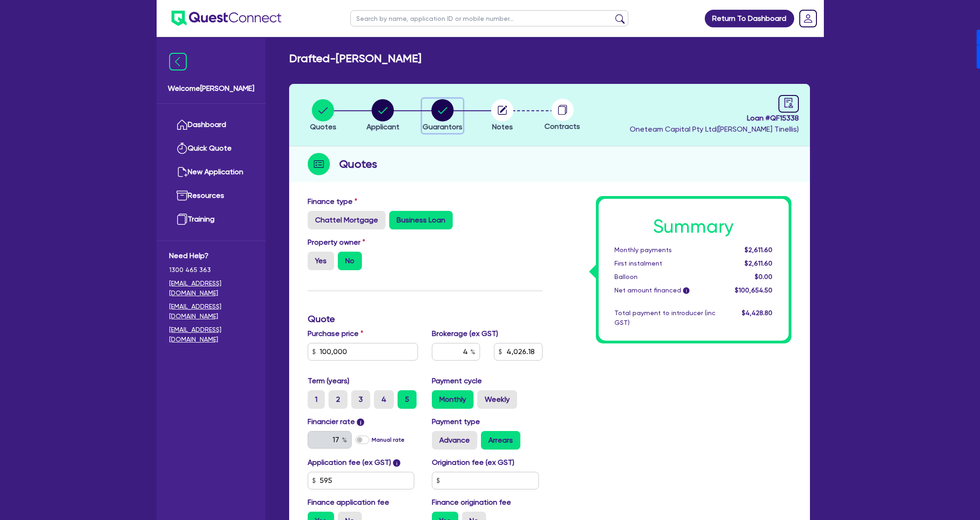
click at [443, 106] on circle "button" at bounding box center [442, 110] width 22 height 22
select select "MR"
select select "[GEOGRAPHIC_DATA]"
select select "SINGLE"
select select "CASH"
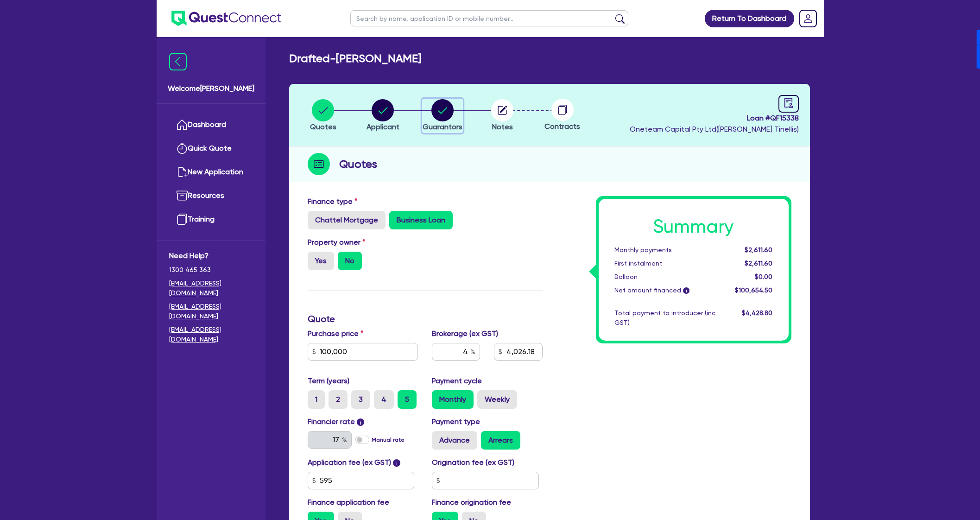
select select "OTHER"
select select "CREDIT_CARD"
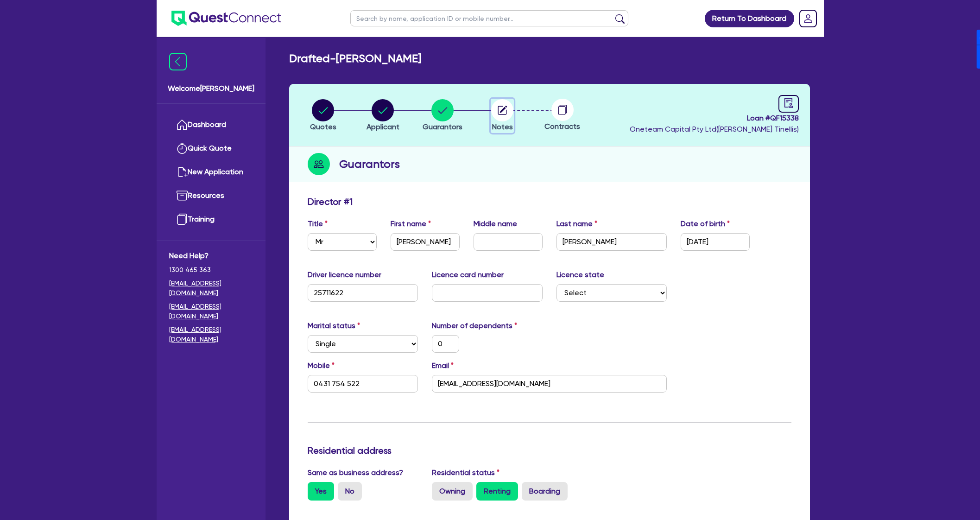
click at [507, 114] on circle "button" at bounding box center [502, 110] width 22 height 22
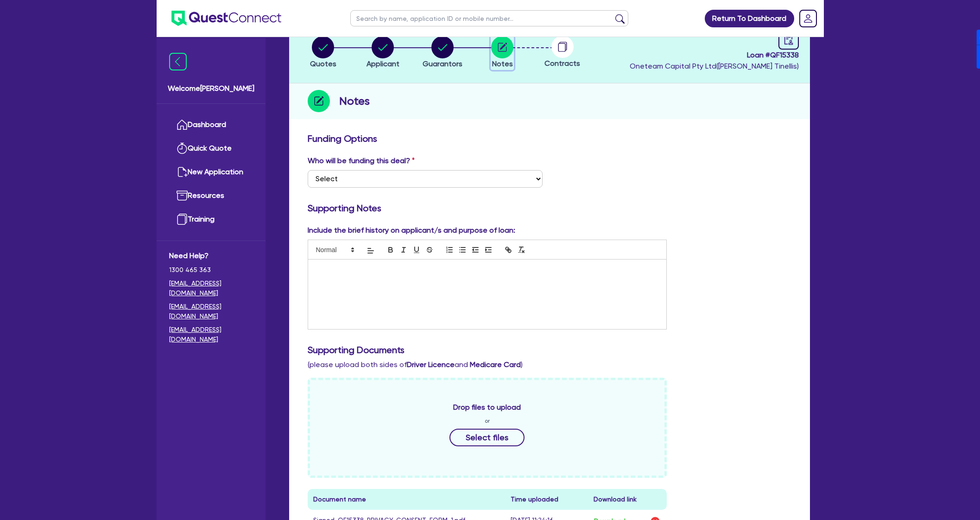
scroll to position [57, 0]
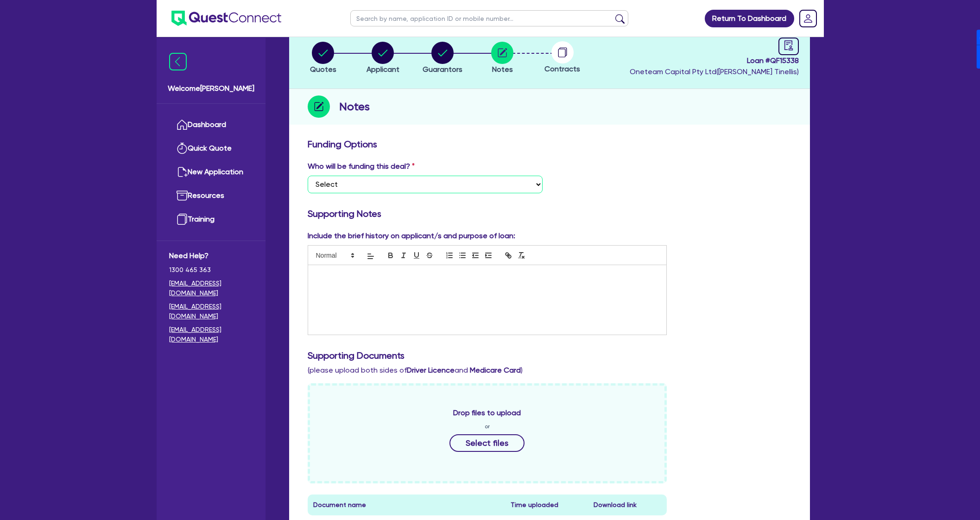
drag, startPoint x: 431, startPoint y: 178, endPoint x: 434, endPoint y: 191, distance: 13.0
click at [431, 178] on select "Select I want Quest to fund 100% I will fund 100% I will co-fund with Quest Oth…" at bounding box center [425, 185] width 235 height 18
select select "Other"
click at [308, 176] on select "Select I want Quest to fund 100% I will fund 100% I will co-fund with Quest Oth…" at bounding box center [425, 185] width 235 height 18
click at [396, 286] on div at bounding box center [487, 299] width 358 height 69
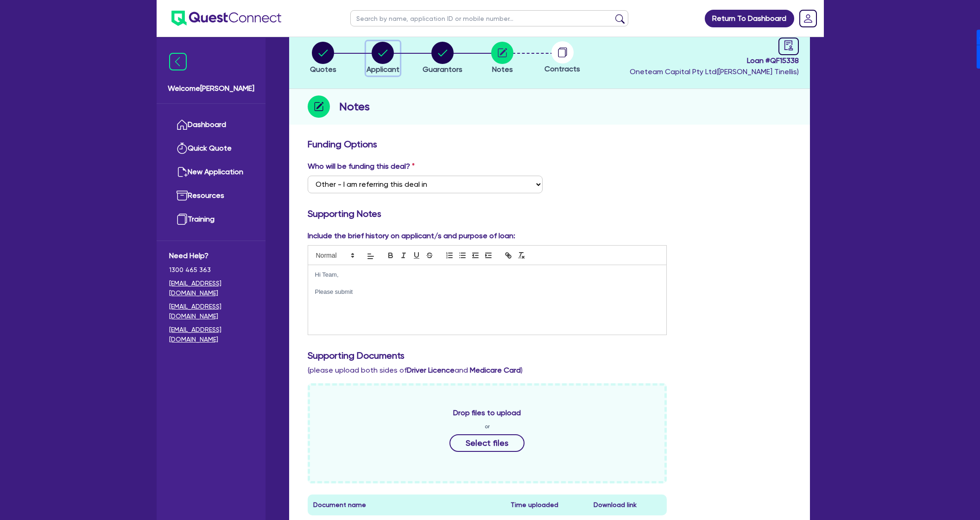
click at [380, 55] on circle "button" at bounding box center [382, 53] width 22 height 22
select select "SOLE_TRADER"
select select "ACCOMODATION_FOOD"
select select "HOTELS"
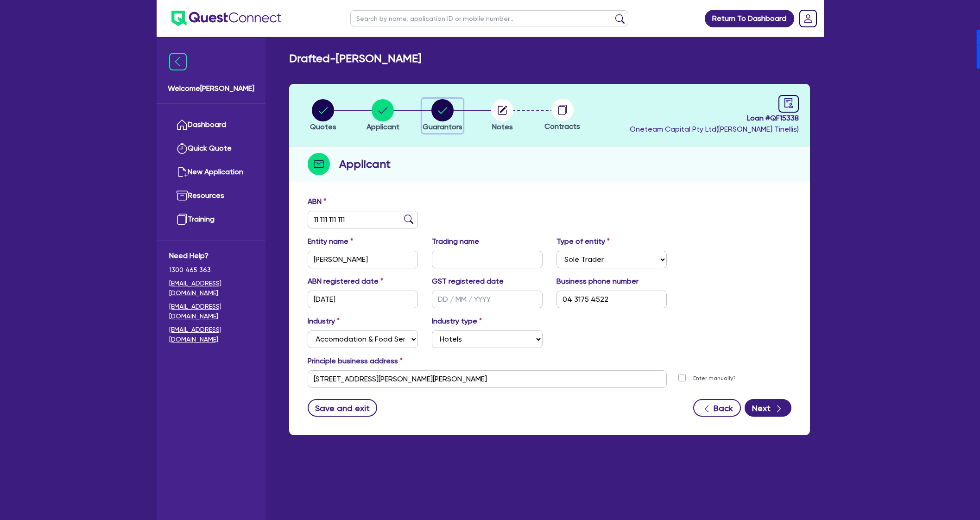
click at [438, 101] on circle "button" at bounding box center [442, 110] width 22 height 22
select select "MR"
select select "[GEOGRAPHIC_DATA]"
select select "SINGLE"
select select "CASH"
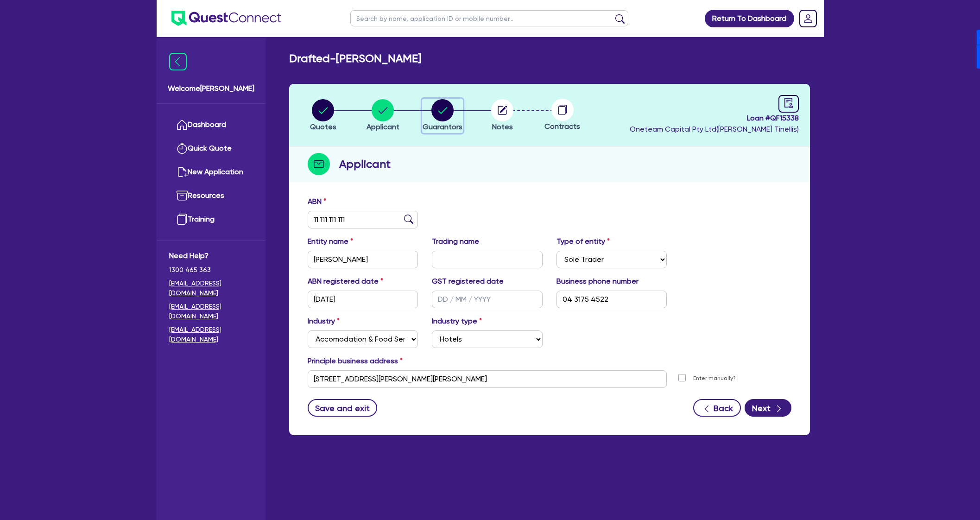
select select "OTHER"
select select "CREDIT_CARD"
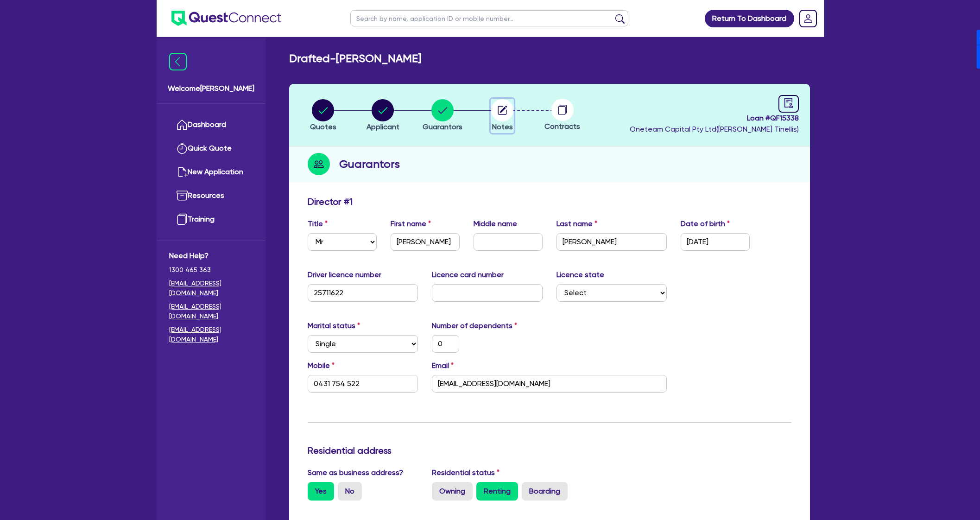
drag, startPoint x: 502, startPoint y: 113, endPoint x: 502, endPoint y: 144, distance: 30.6
click at [502, 113] on circle "button" at bounding box center [502, 110] width 22 height 22
select select "Other"
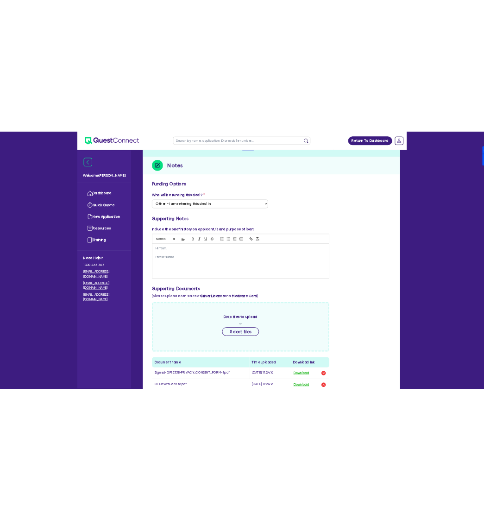
scroll to position [115, 0]
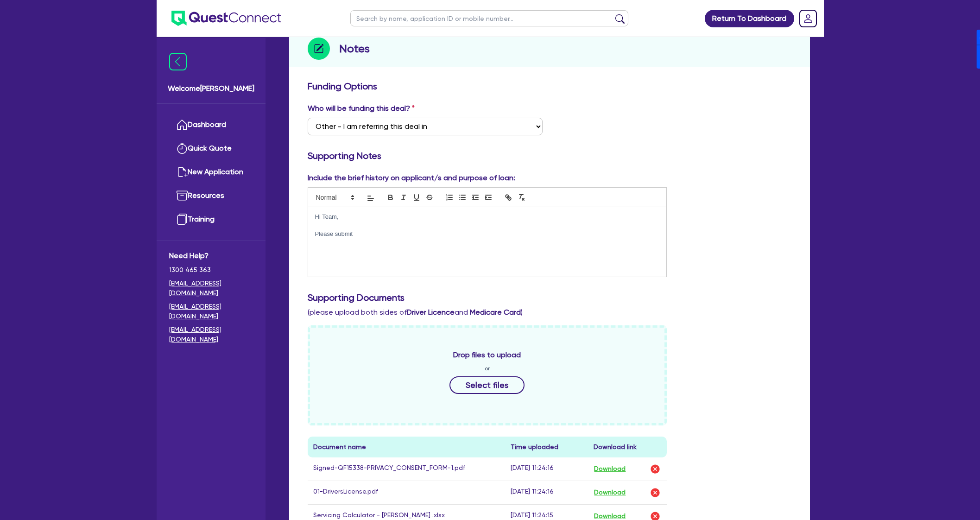
click at [393, 235] on p "Please submit" at bounding box center [487, 234] width 345 height 8
drag, startPoint x: 386, startPoint y: 237, endPoint x: 312, endPoint y: 231, distance: 74.3
click at [312, 231] on div "Hi Team, Please submit" at bounding box center [487, 241] width 358 height 69
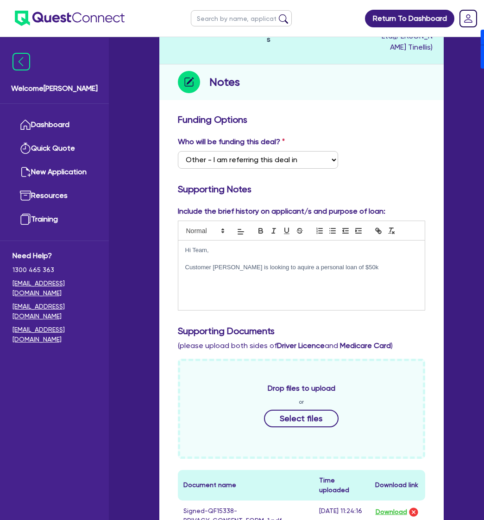
drag, startPoint x: 366, startPoint y: 268, endPoint x: 375, endPoint y: 266, distance: 9.5
click at [375, 266] on p "Customer [PERSON_NAME] is looking to aquire a personal loan of $50k" at bounding box center [301, 267] width 232 height 8
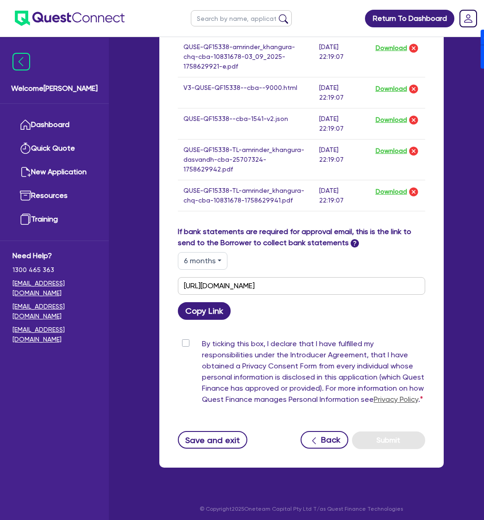
scroll to position [836, 0]
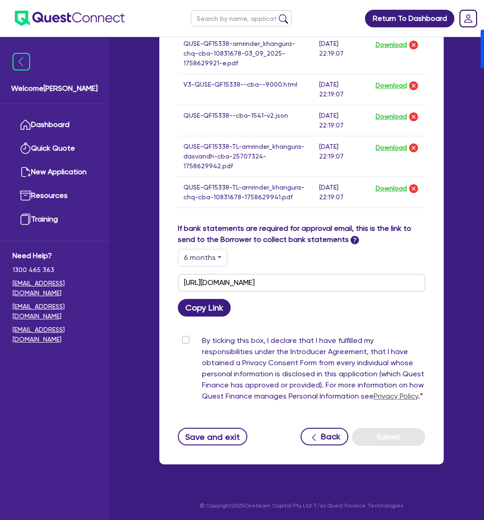
click at [202, 338] on label "By ticking this box, I declare that I have fulfilled my responsibilities under …" at bounding box center [313, 370] width 223 height 70
click at [185, 338] on input "By ticking this box, I declare that I have fulfilled my responsibilities under …" at bounding box center [181, 339] width 7 height 9
checkbox input "true"
click at [380, 432] on button "Submit" at bounding box center [388, 437] width 73 height 18
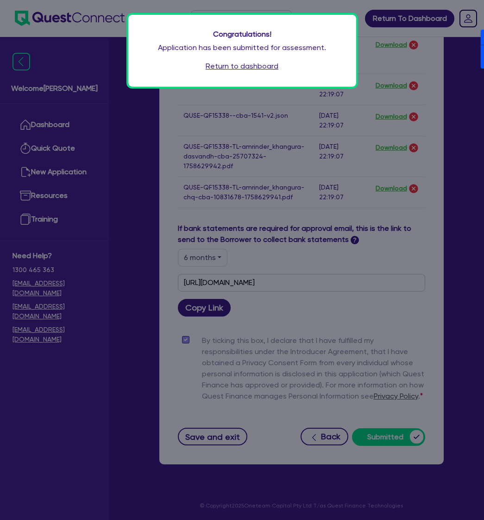
click at [248, 67] on link "Return to dashboard" at bounding box center [242, 66] width 73 height 11
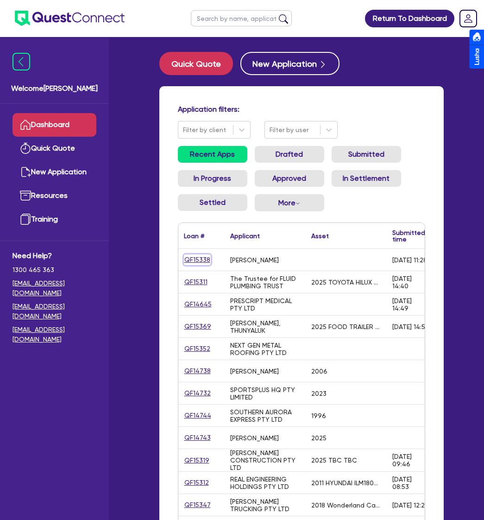
click at [201, 261] on link "QF15338" at bounding box center [197, 259] width 27 height 11
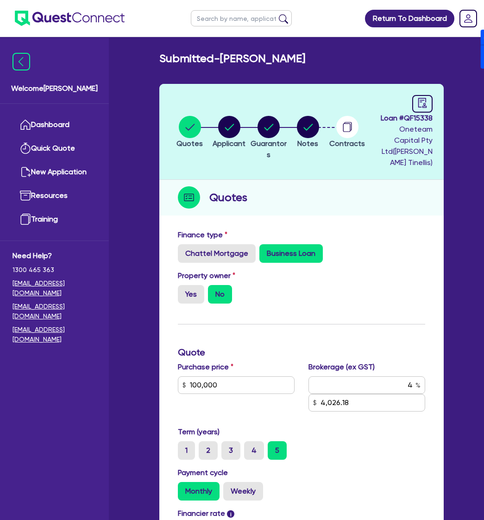
click at [414, 124] on span "Loan # QF15338" at bounding box center [406, 118] width 52 height 11
copy span "QF15338"
click at [62, 121] on link "Dashboard" at bounding box center [55, 125] width 84 height 24
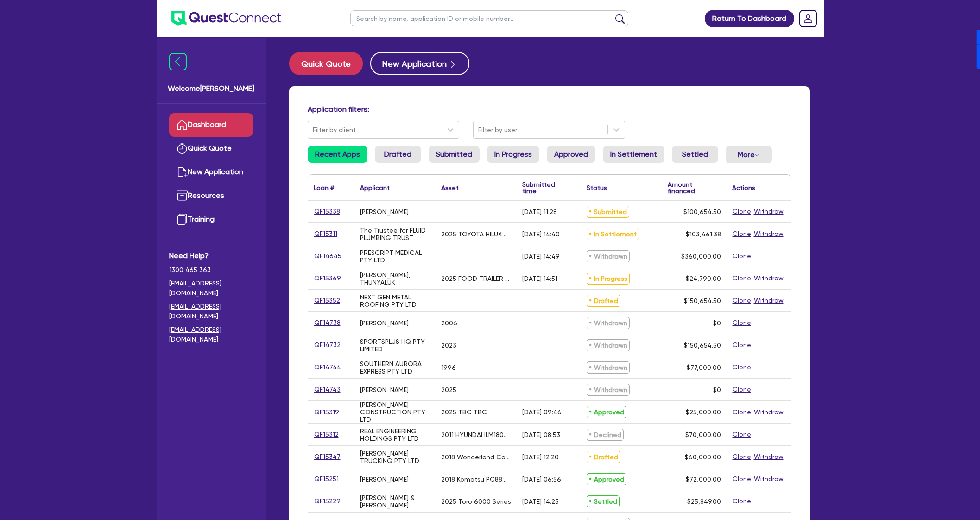
drag, startPoint x: 396, startPoint y: 24, endPoint x: 405, endPoint y: 24, distance: 8.8
click at [396, 24] on input "text" at bounding box center [489, 18] width 278 height 16
type input "M"
type input "Matthew"
click at [492, 14] on button "submit" at bounding box center [619, 20] width 15 height 13
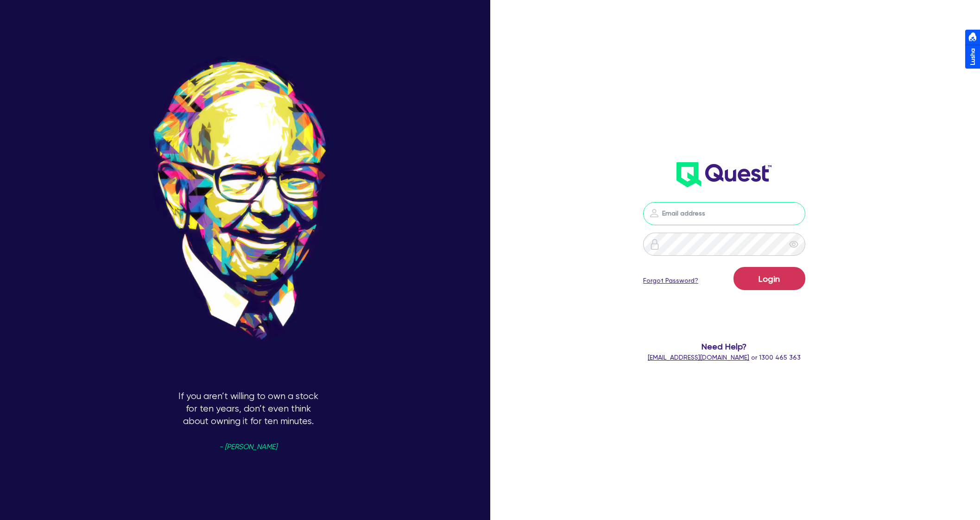
click at [742, 215] on input "email" at bounding box center [724, 213] width 162 height 23
drag, startPoint x: 798, startPoint y: 213, endPoint x: 797, endPoint y: 222, distance: 9.3
click at [724, 227] on nordpass-icon at bounding box center [724, 227] width 0 height 0
drag, startPoint x: 800, startPoint y: 219, endPoint x: 798, endPoint y: 225, distance: 6.2
click at [800, 219] on input "email" at bounding box center [724, 213] width 162 height 23
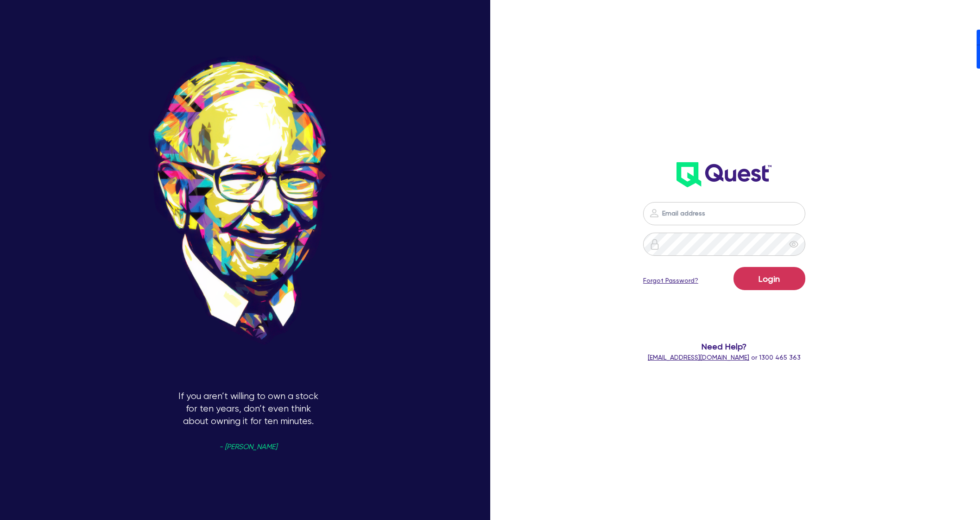
click at [866, 185] on header at bounding box center [724, 174] width 284 height 37
click at [724, 227] on nordpass-icon at bounding box center [724, 227] width 0 height 0
click at [0, 519] on nordpass-autofill-portal at bounding box center [0, 520] width 0 height 0
type input "[PERSON_NAME][EMAIL_ADDRESS][DOMAIN_NAME]"
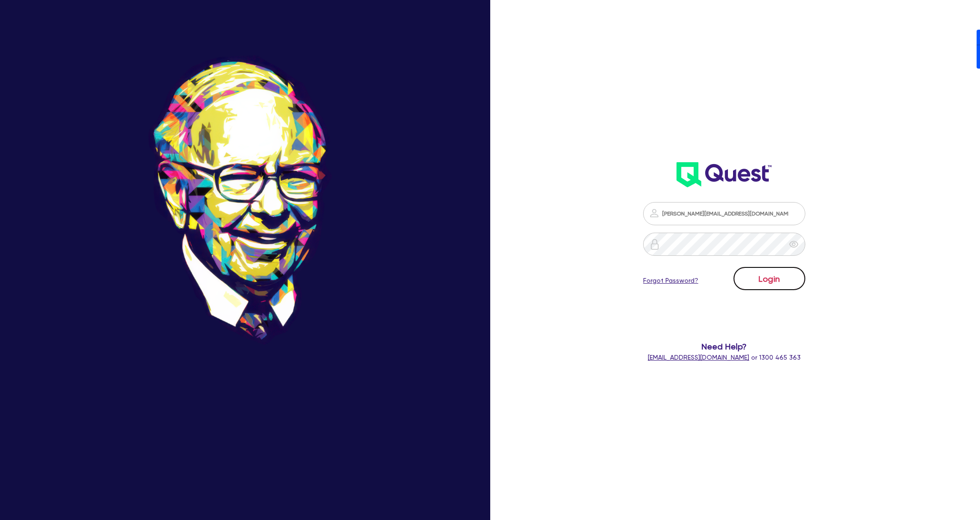
click at [793, 280] on button "Login" at bounding box center [769, 278] width 72 height 23
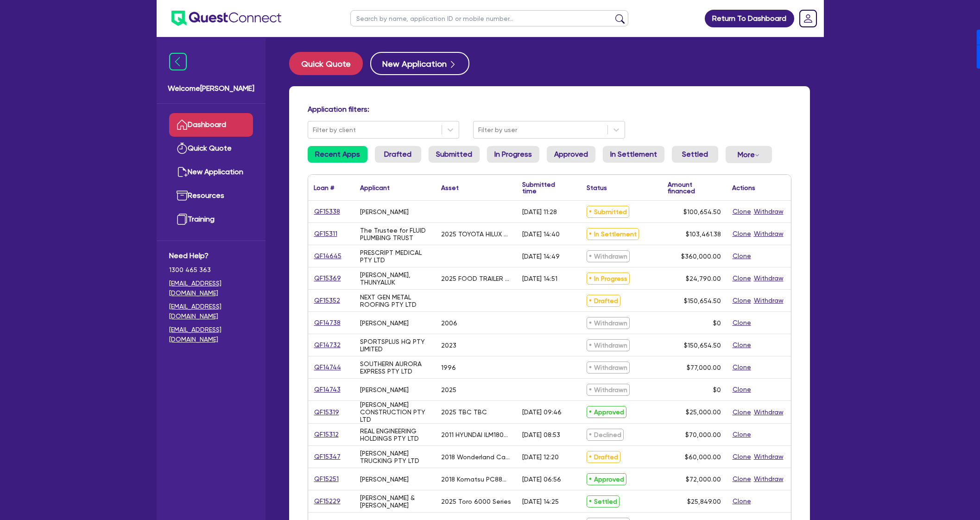
click at [408, 9] on ul at bounding box center [489, 18] width 296 height 37
click at [406, 17] on input "text" at bounding box center [489, 18] width 278 height 16
type input "Mathew"
click at [612, 14] on button "submit" at bounding box center [619, 20] width 15 height 13
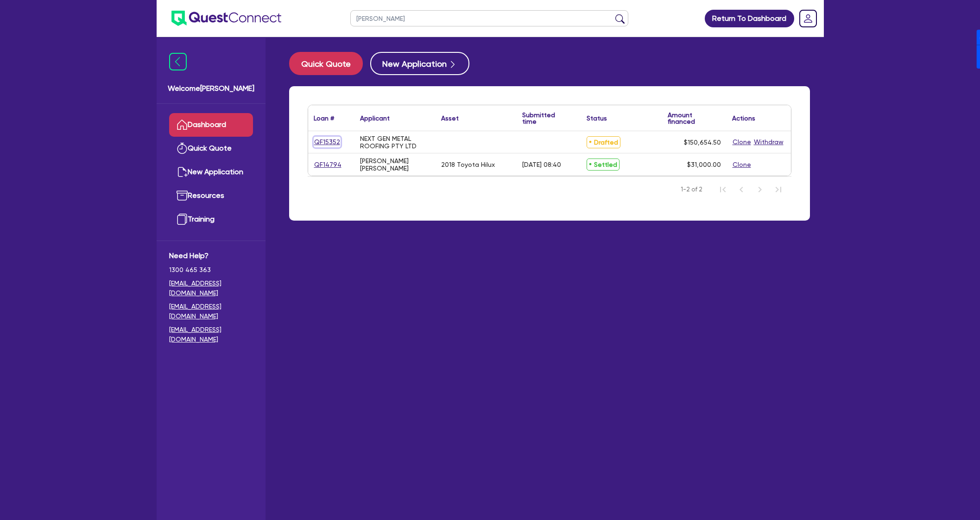
click at [314, 144] on link "QF15352" at bounding box center [327, 142] width 27 height 11
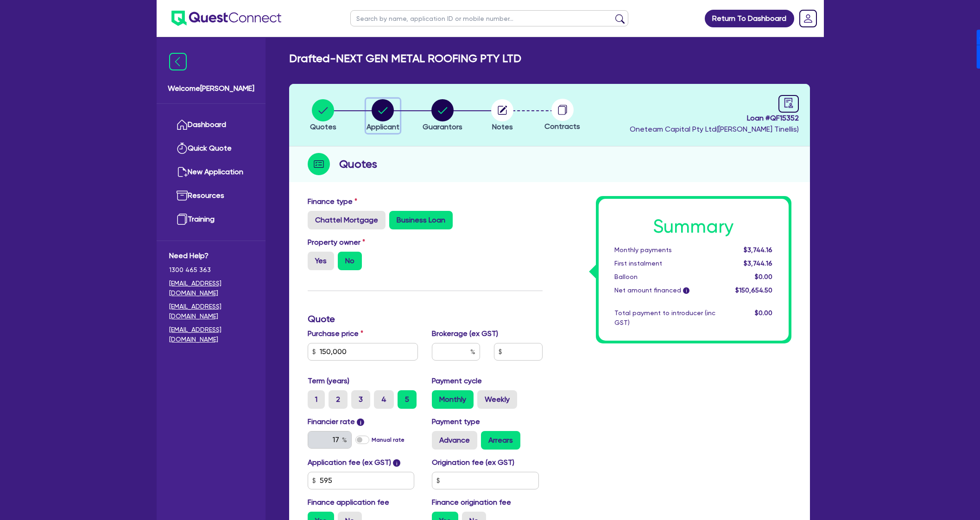
click at [372, 110] on circle "button" at bounding box center [382, 110] width 22 height 22
select select "COMPANY"
select select "ACCOMODATION_FOOD"
select select "HOTELS"
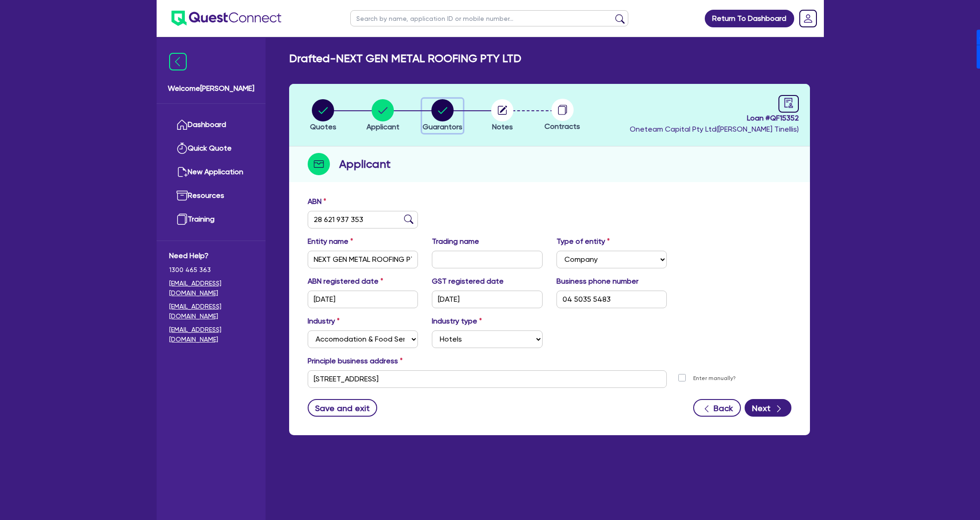
click at [433, 106] on circle "button" at bounding box center [442, 110] width 22 height 22
select select "MR"
select select "[GEOGRAPHIC_DATA]"
select select "SINGLE"
select select "PROPERTY"
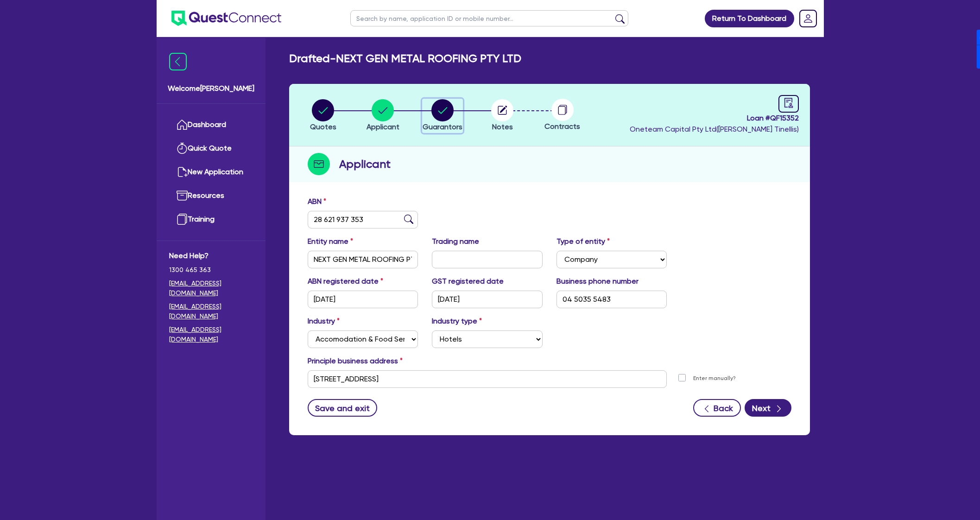
select select "CASH"
select select "VEHICLE"
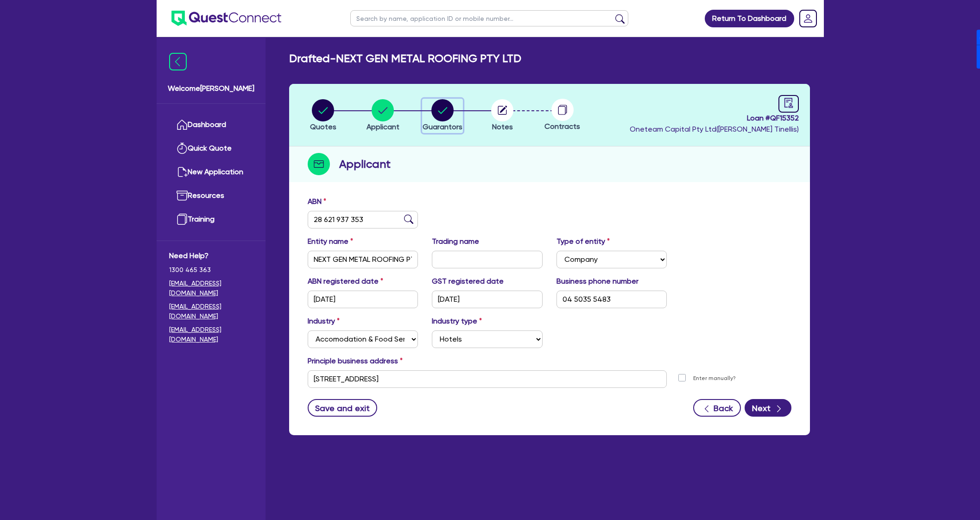
select select "HOUSEHOLD_PERSONAL"
select select "OTHER"
select select "MORTGAGE"
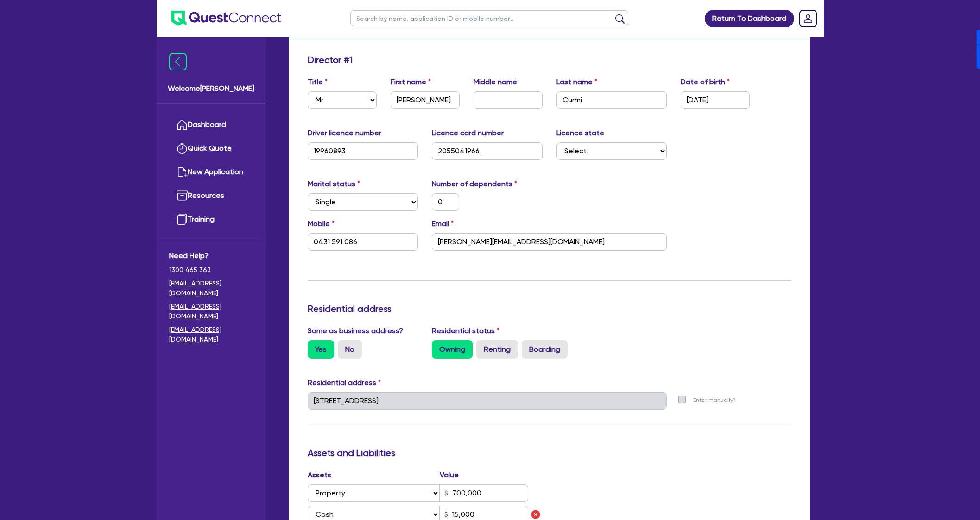
scroll to position [13, 0]
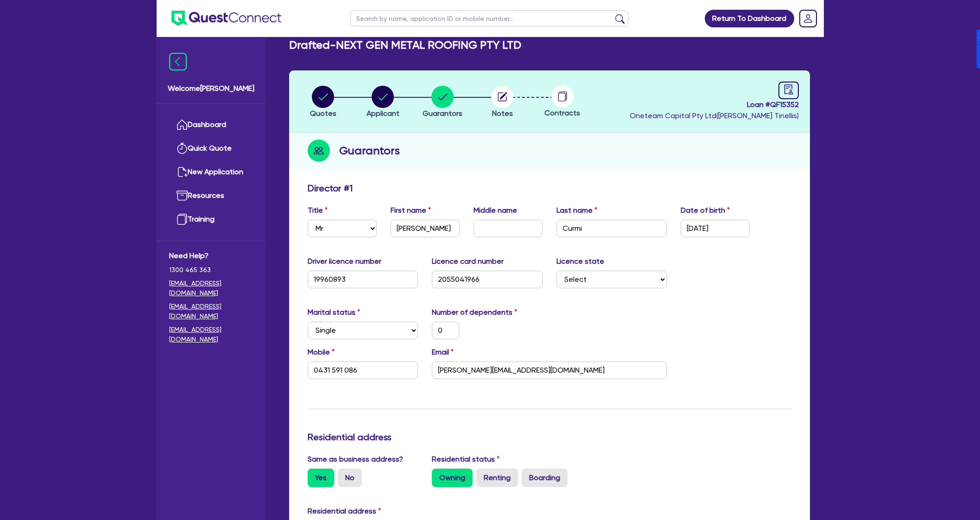
drag, startPoint x: 489, startPoint y: 97, endPoint x: 495, endPoint y: 102, distance: 8.2
click at [489, 97] on li "Notes" at bounding box center [502, 101] width 60 height 32
click at [496, 102] on circle "button" at bounding box center [502, 97] width 22 height 22
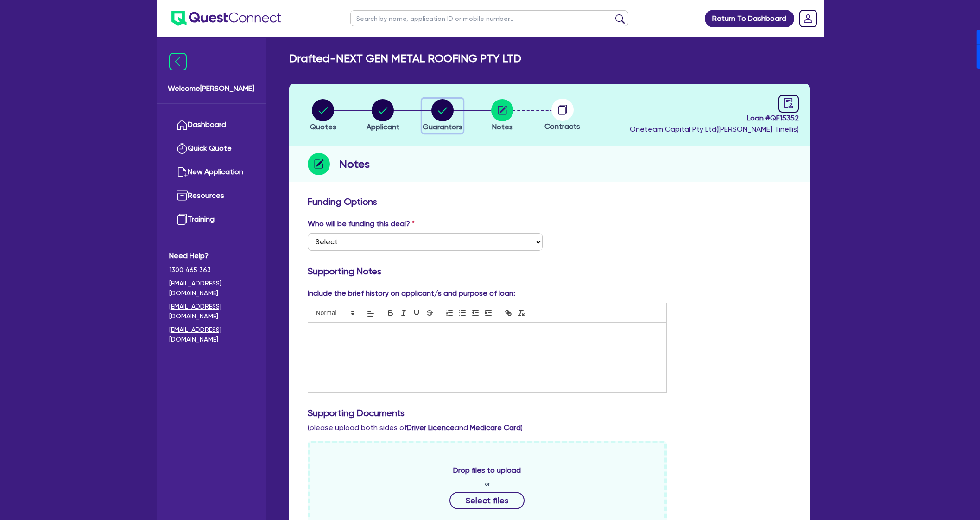
click at [443, 113] on circle "button" at bounding box center [442, 110] width 22 height 22
select select "MR"
select select "[GEOGRAPHIC_DATA]"
select select "SINGLE"
select select "PROPERTY"
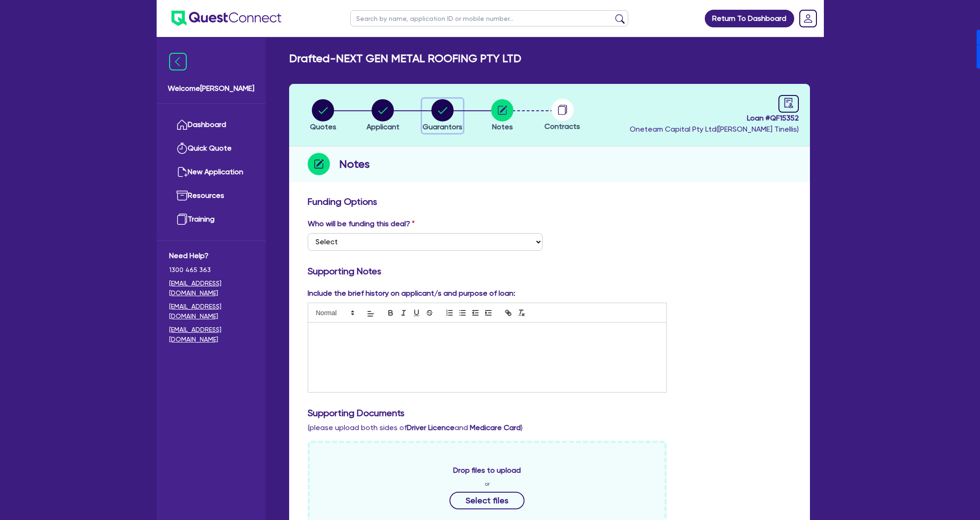
select select "CASH"
select select "VEHICLE"
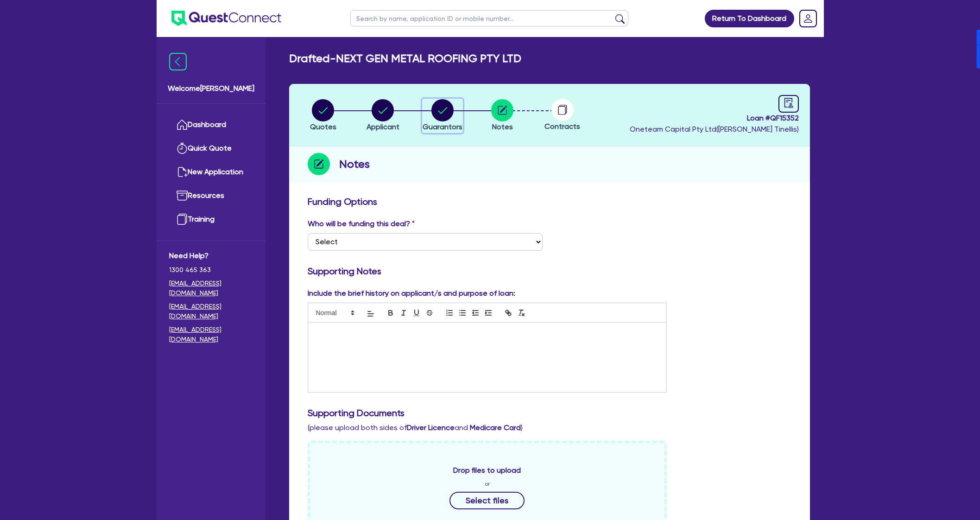
select select "HOUSEHOLD_PERSONAL"
select select "OTHER"
select select "MORTGAGE"
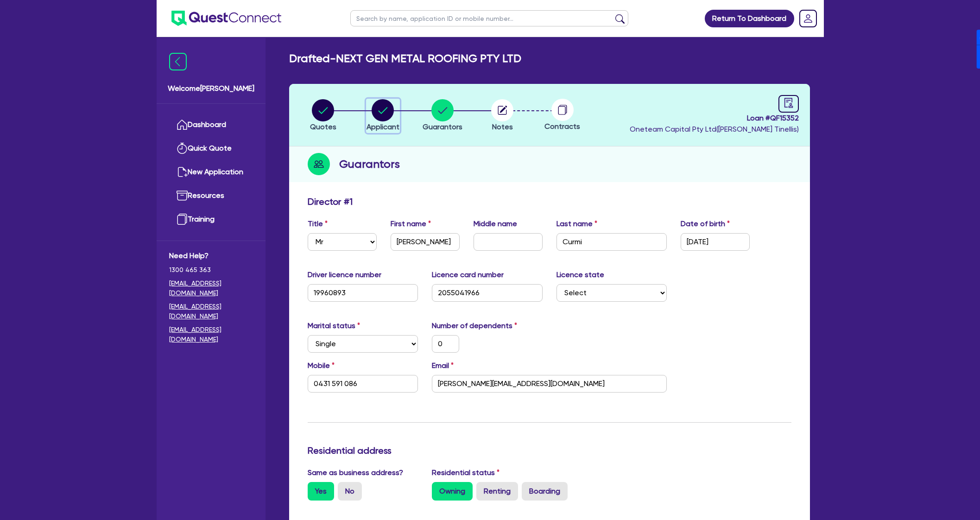
click at [387, 106] on circle "button" at bounding box center [382, 110] width 22 height 22
select select "COMPANY"
select select "ACCOMODATION_FOOD"
select select "HOTELS"
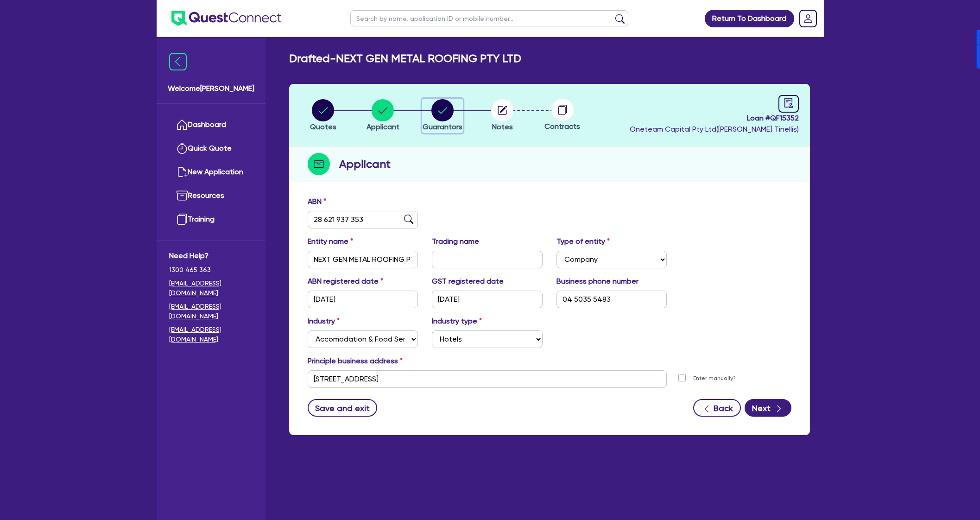
click at [439, 113] on circle "button" at bounding box center [442, 110] width 22 height 22
select select "MR"
select select "[GEOGRAPHIC_DATA]"
select select "SINGLE"
select select "PROPERTY"
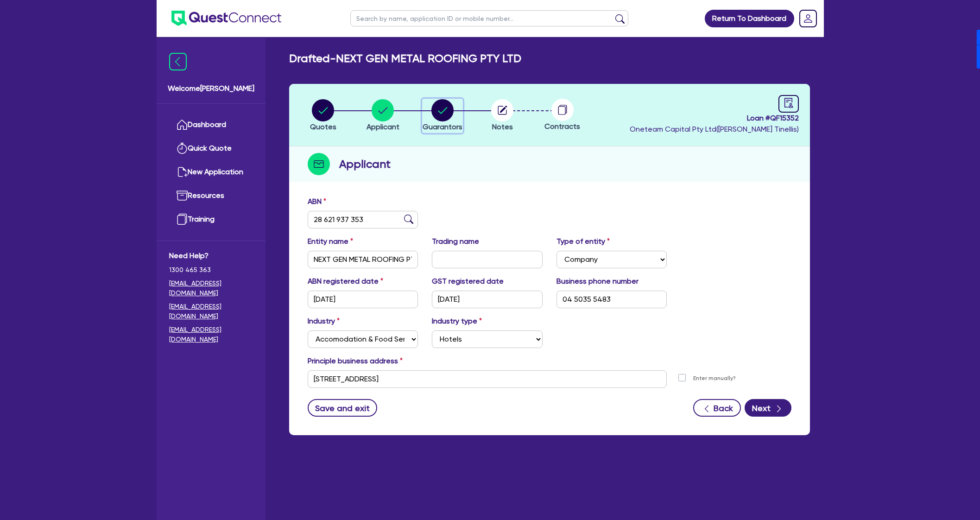
select select "CASH"
select select "VEHICLE"
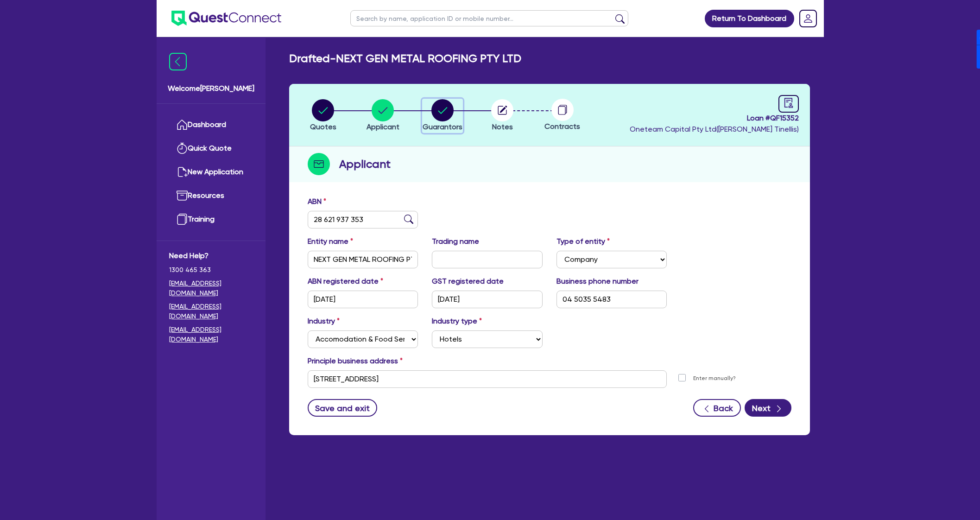
select select "HOUSEHOLD_PERSONAL"
select select "OTHER"
select select "MORTGAGE"
